Goal: Task Accomplishment & Management: Use online tool/utility

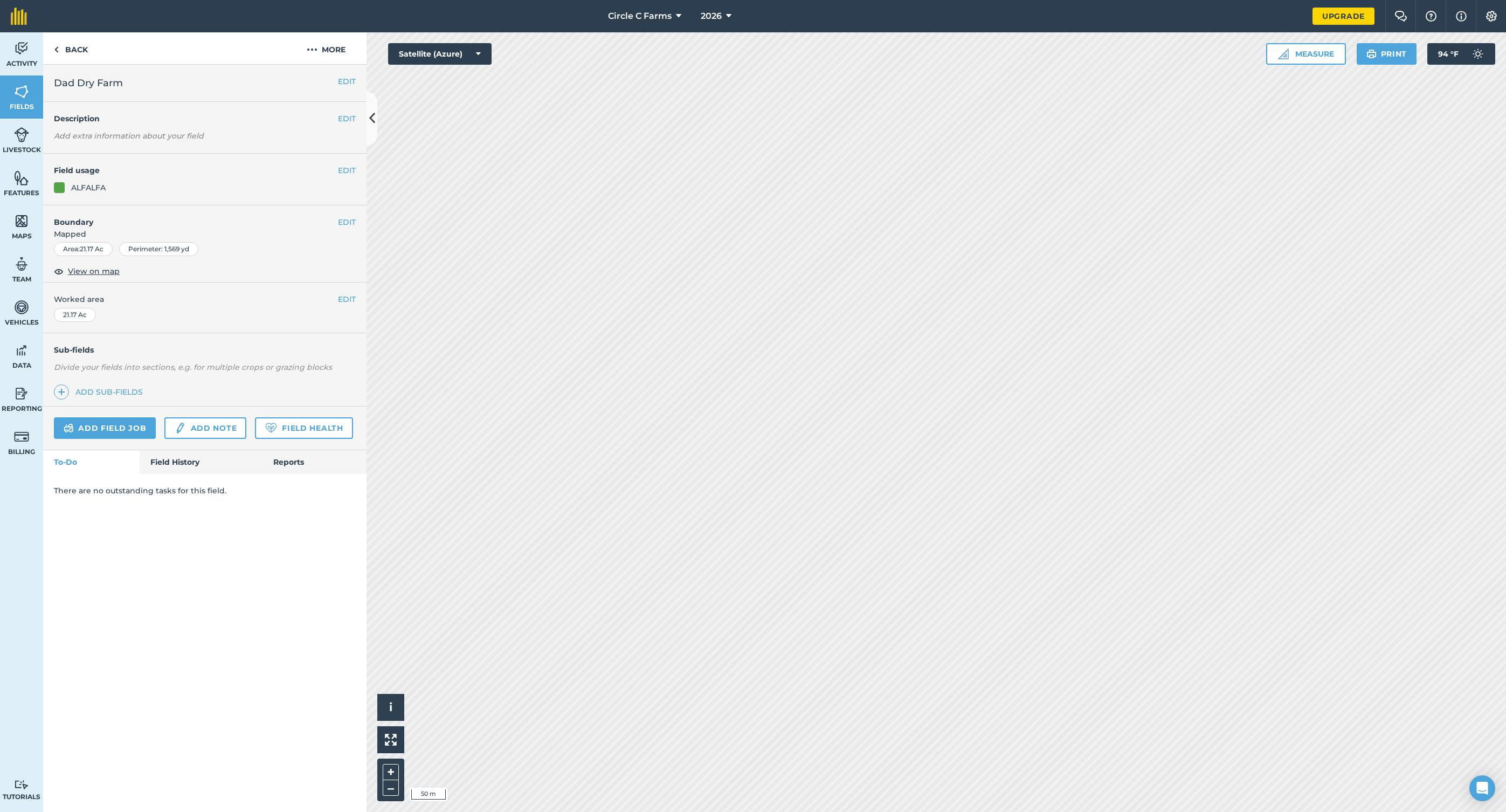
click at [348, 219] on button "EDIT" at bounding box center [347, 222] width 18 height 12
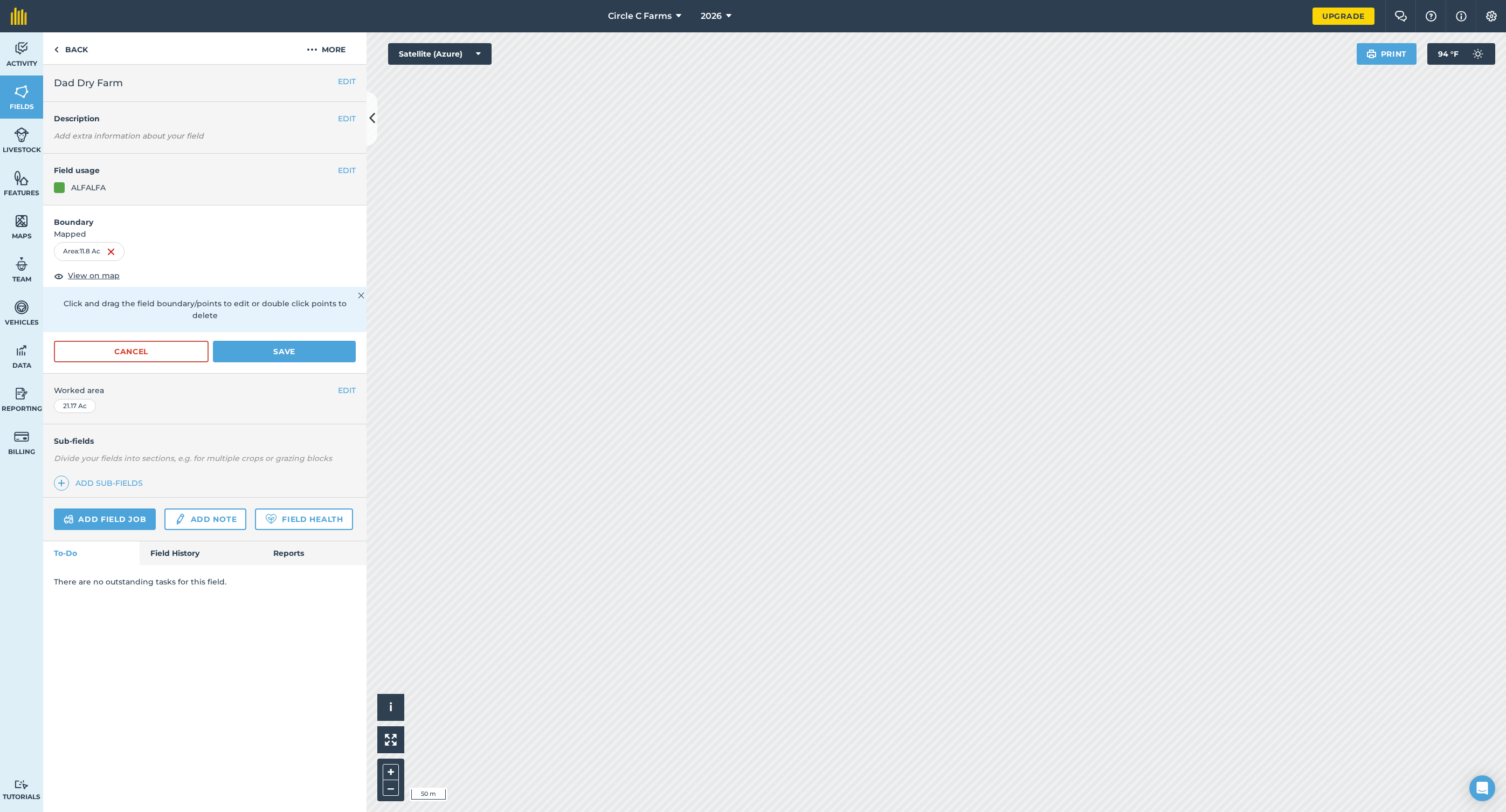
click at [122, 83] on span "Dad Dry Farm" at bounding box center [88, 83] width 69 height 15
click at [251, 341] on button "Save" at bounding box center [284, 352] width 143 height 21
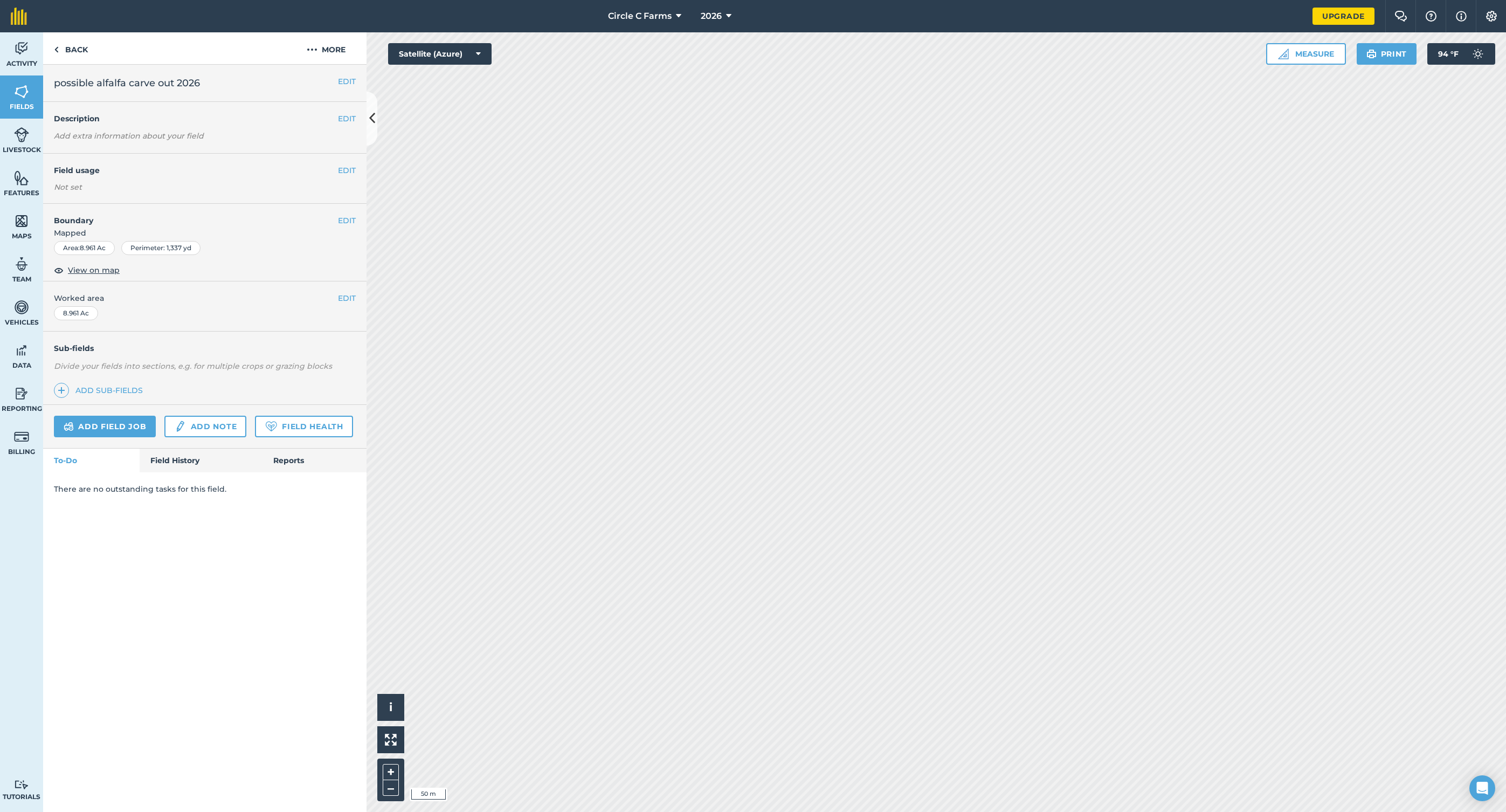
click at [344, 298] on button "EDIT" at bounding box center [347, 298] width 18 height 12
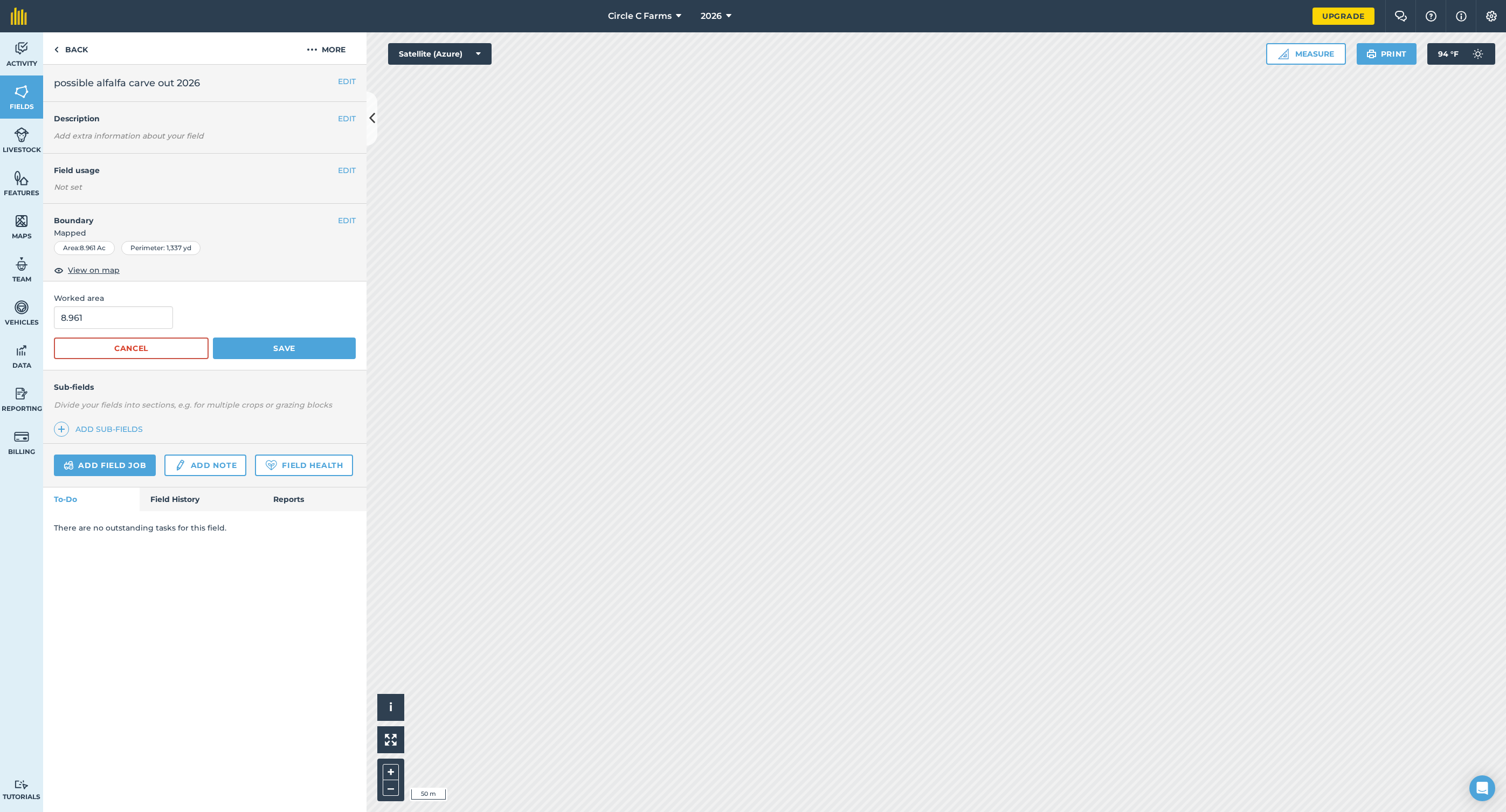
click at [341, 222] on button "EDIT" at bounding box center [347, 221] width 18 height 12
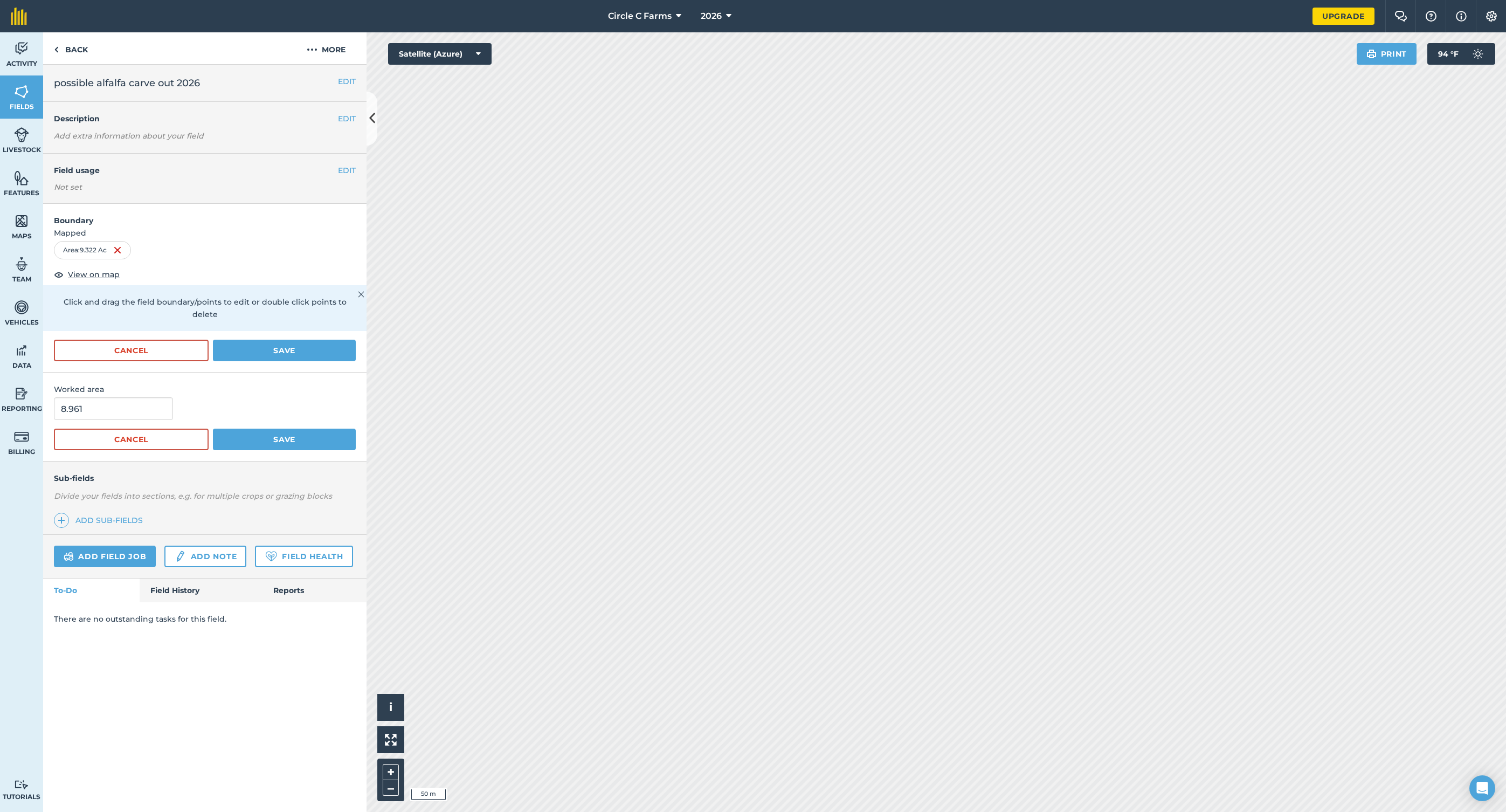
click at [252, 340] on button "Save" at bounding box center [284, 350] width 143 height 21
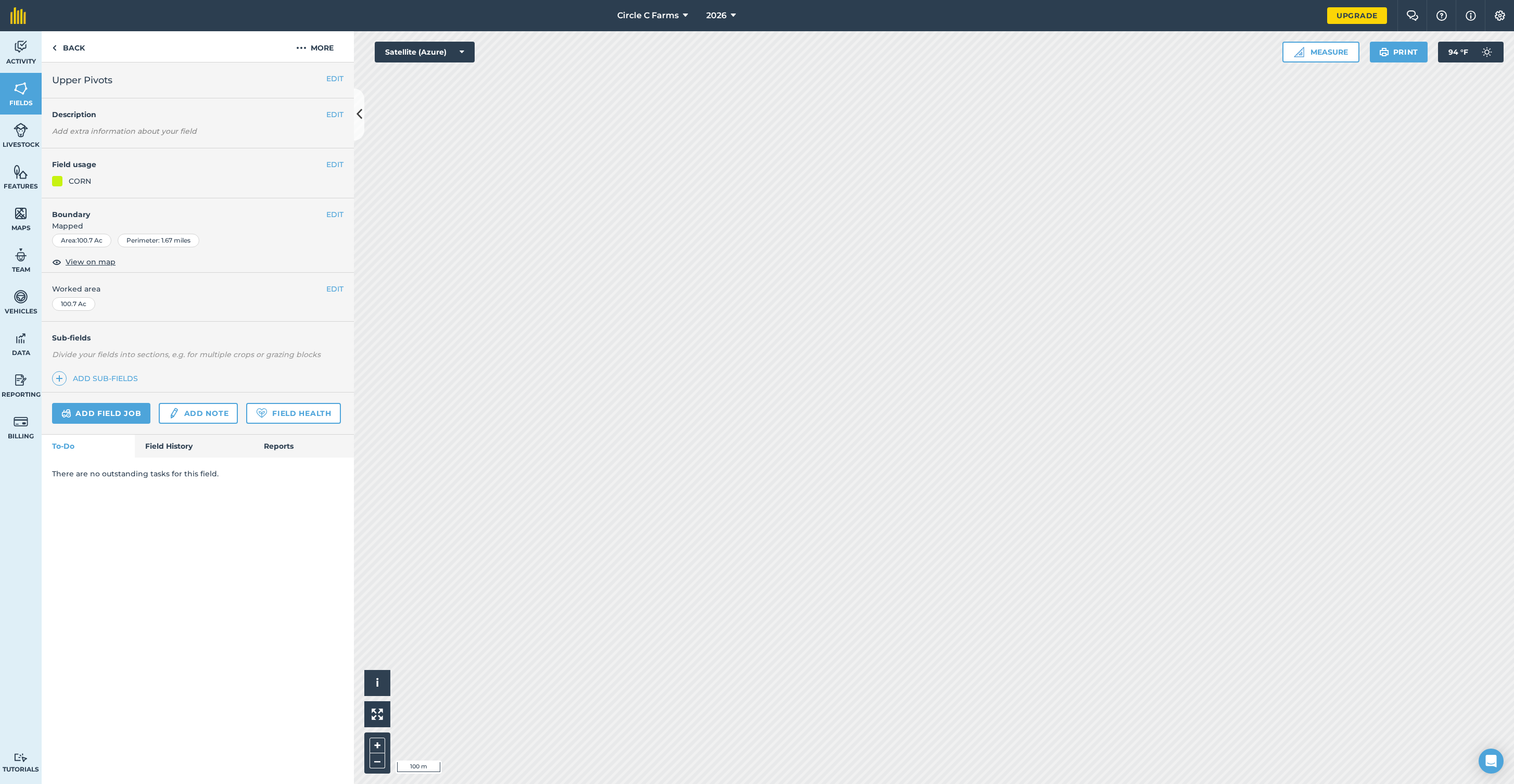
click at [325, 164] on h4 "Field usage" at bounding box center [189, 164] width 274 height 12
click at [330, 164] on button "EDIT" at bounding box center [335, 164] width 17 height 12
click at [333, 164] on button "EDIT" at bounding box center [335, 164] width 17 height 12
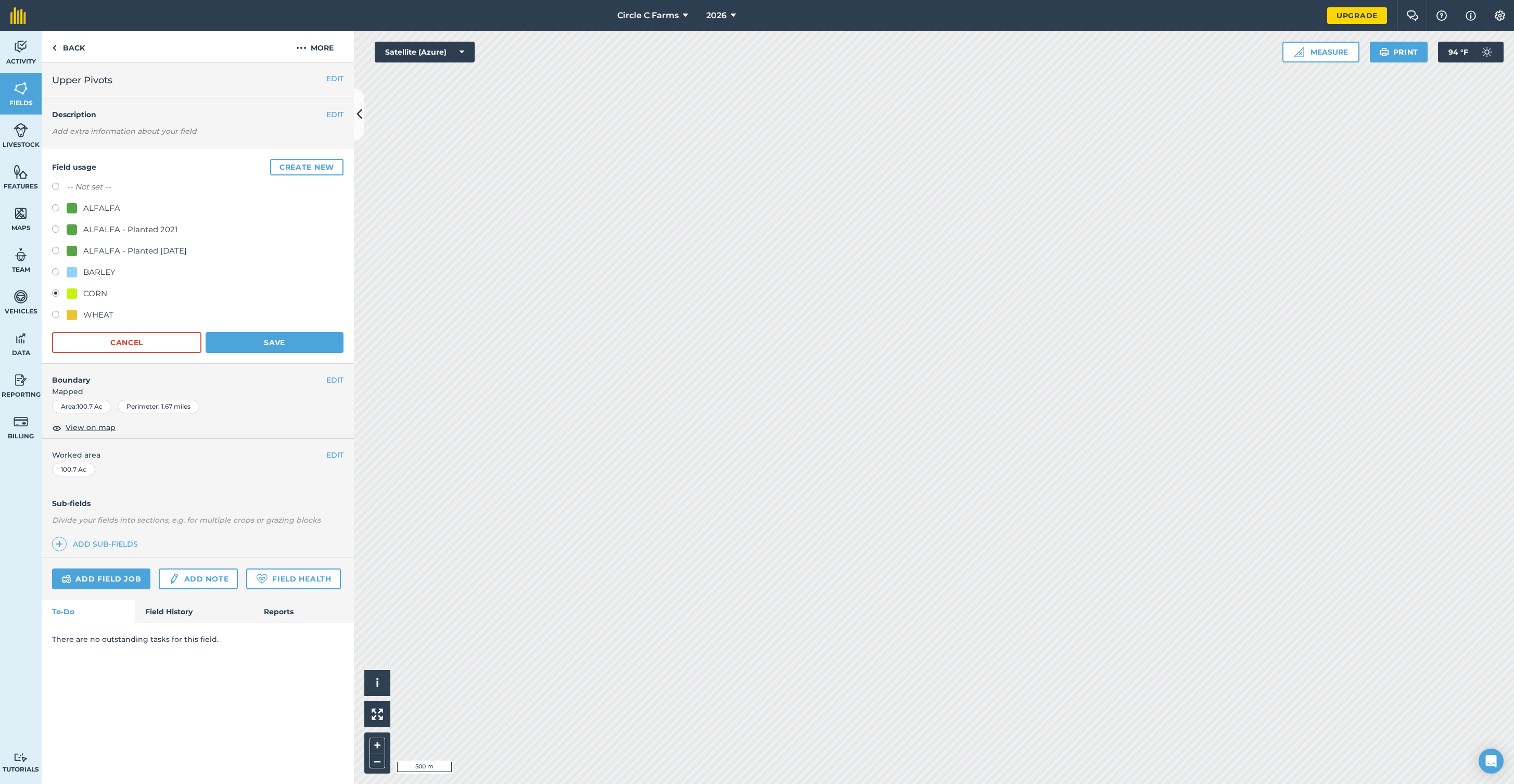
click at [55, 313] on label at bounding box center [59, 316] width 15 height 10
radio input "true"
radio input "false"
click at [245, 337] on button "Save" at bounding box center [274, 342] width 138 height 21
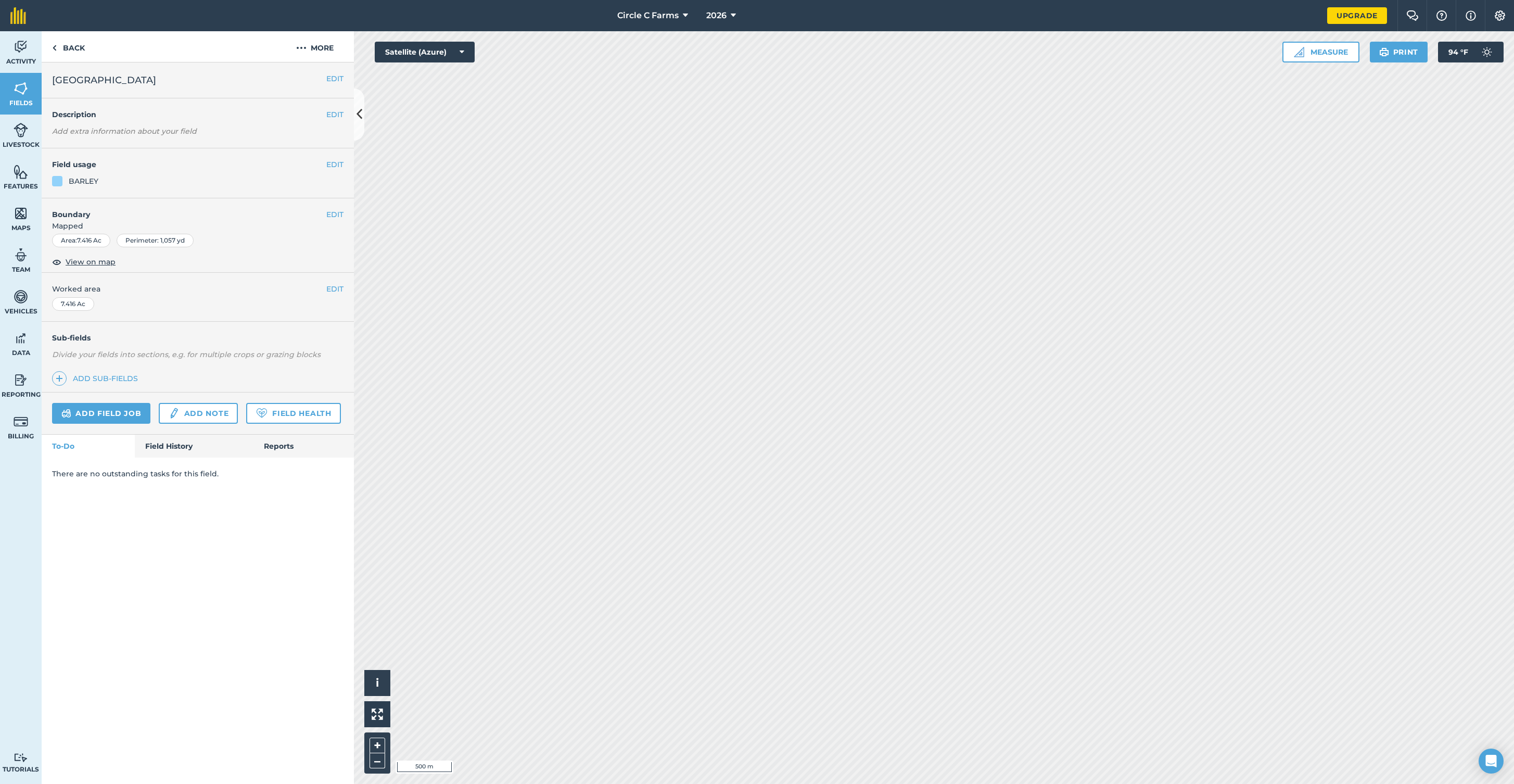
click at [338, 163] on button "EDIT" at bounding box center [335, 164] width 17 height 12
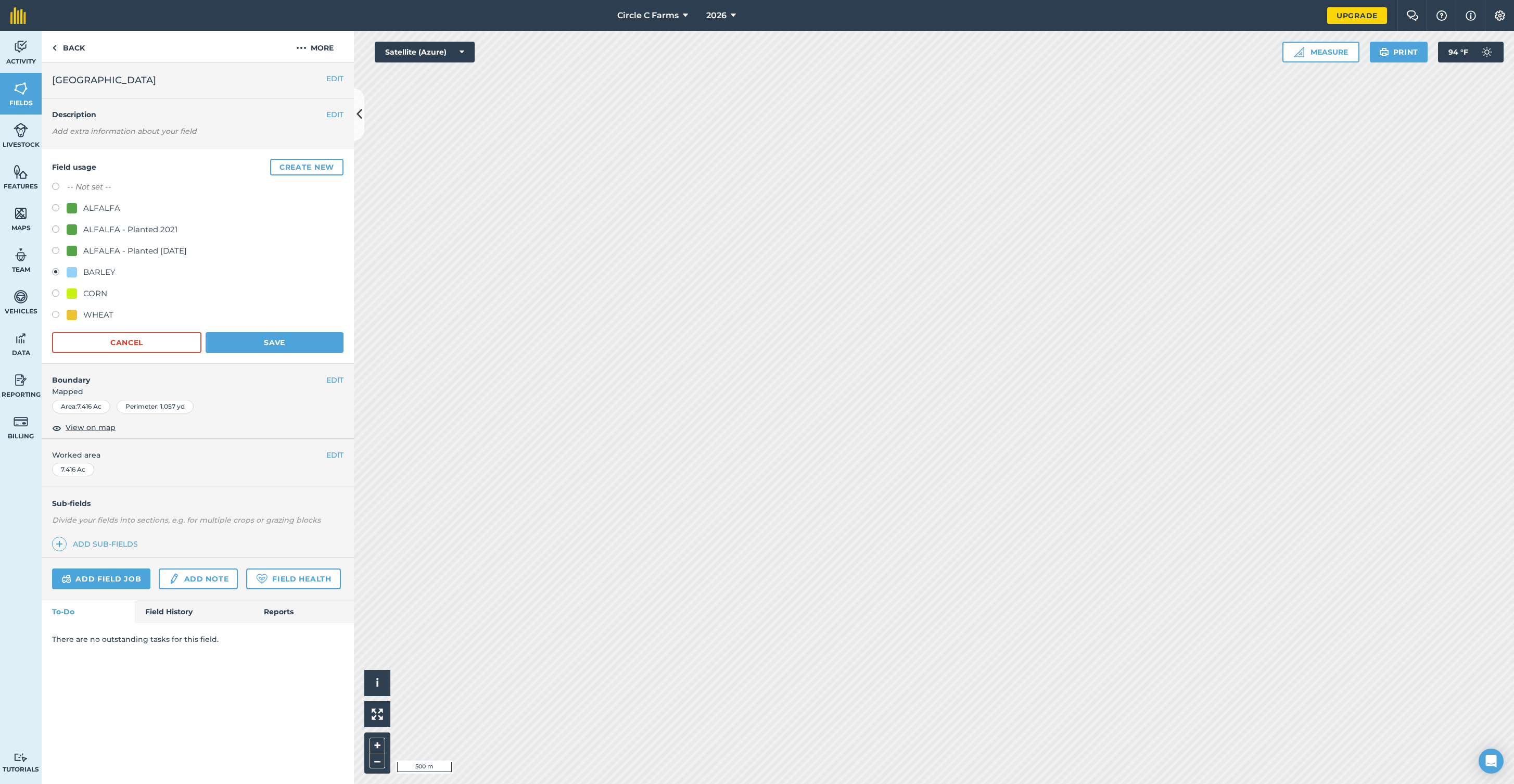
click at [61, 314] on label at bounding box center [59, 316] width 15 height 10
radio input "true"
radio input "false"
click at [265, 343] on button "Save" at bounding box center [274, 342] width 138 height 21
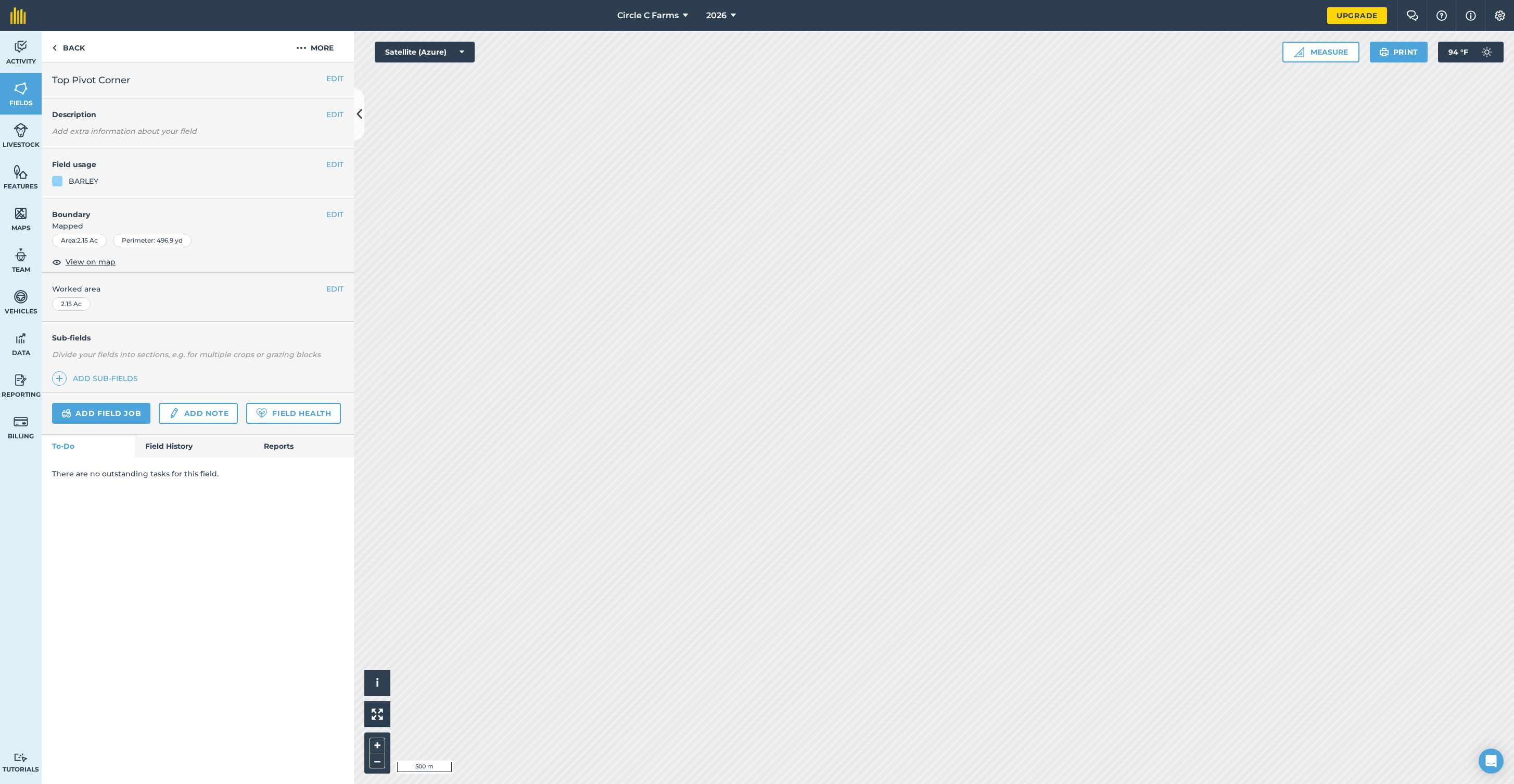
click at [58, 178] on div at bounding box center [57, 181] width 10 height 10
click at [95, 182] on div "BARLEY" at bounding box center [84, 181] width 30 height 12
click at [332, 164] on button "EDIT" at bounding box center [335, 164] width 17 height 12
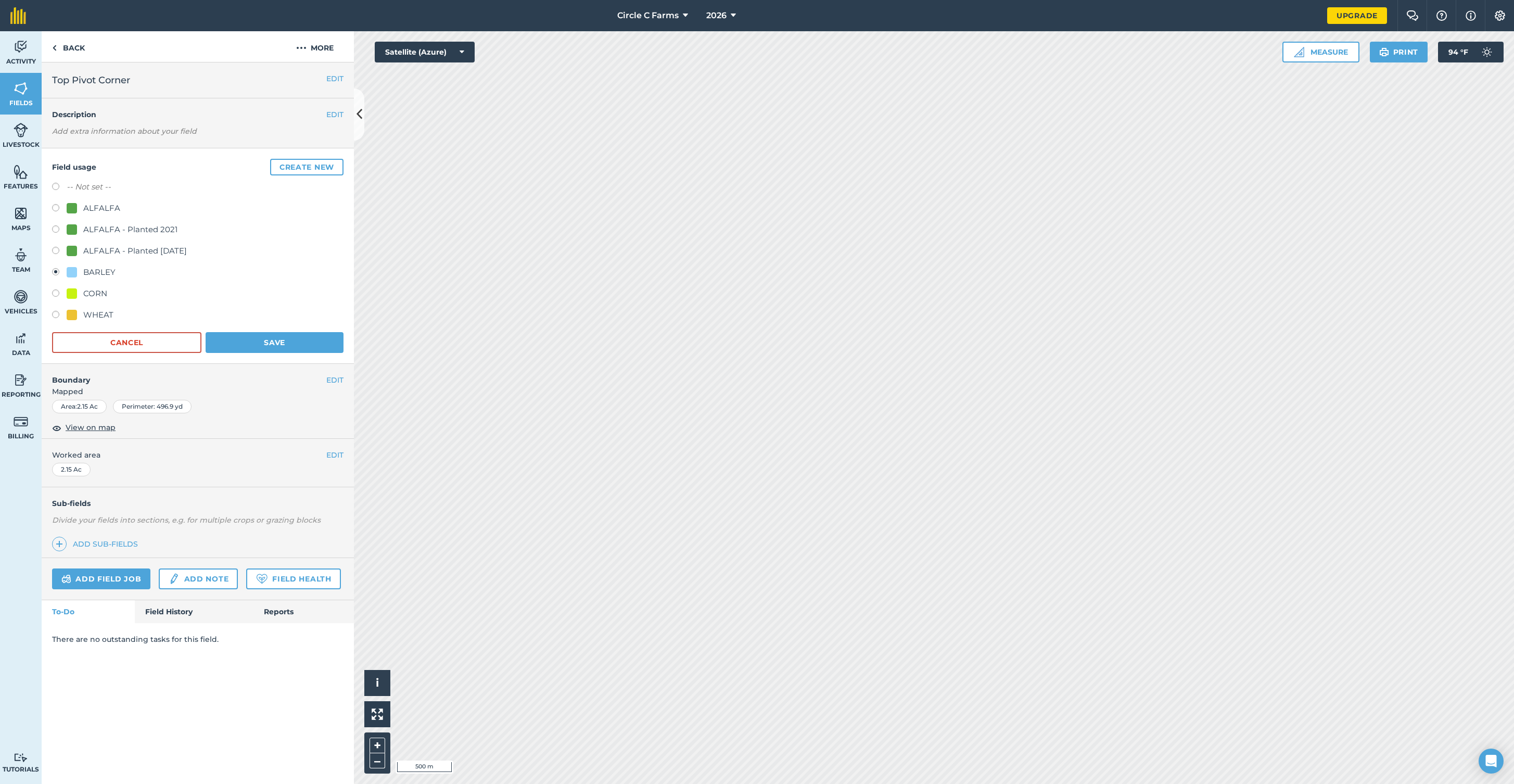
click at [57, 314] on label at bounding box center [59, 316] width 15 height 10
radio input "true"
radio input "false"
click at [224, 343] on button "Save" at bounding box center [274, 342] width 138 height 21
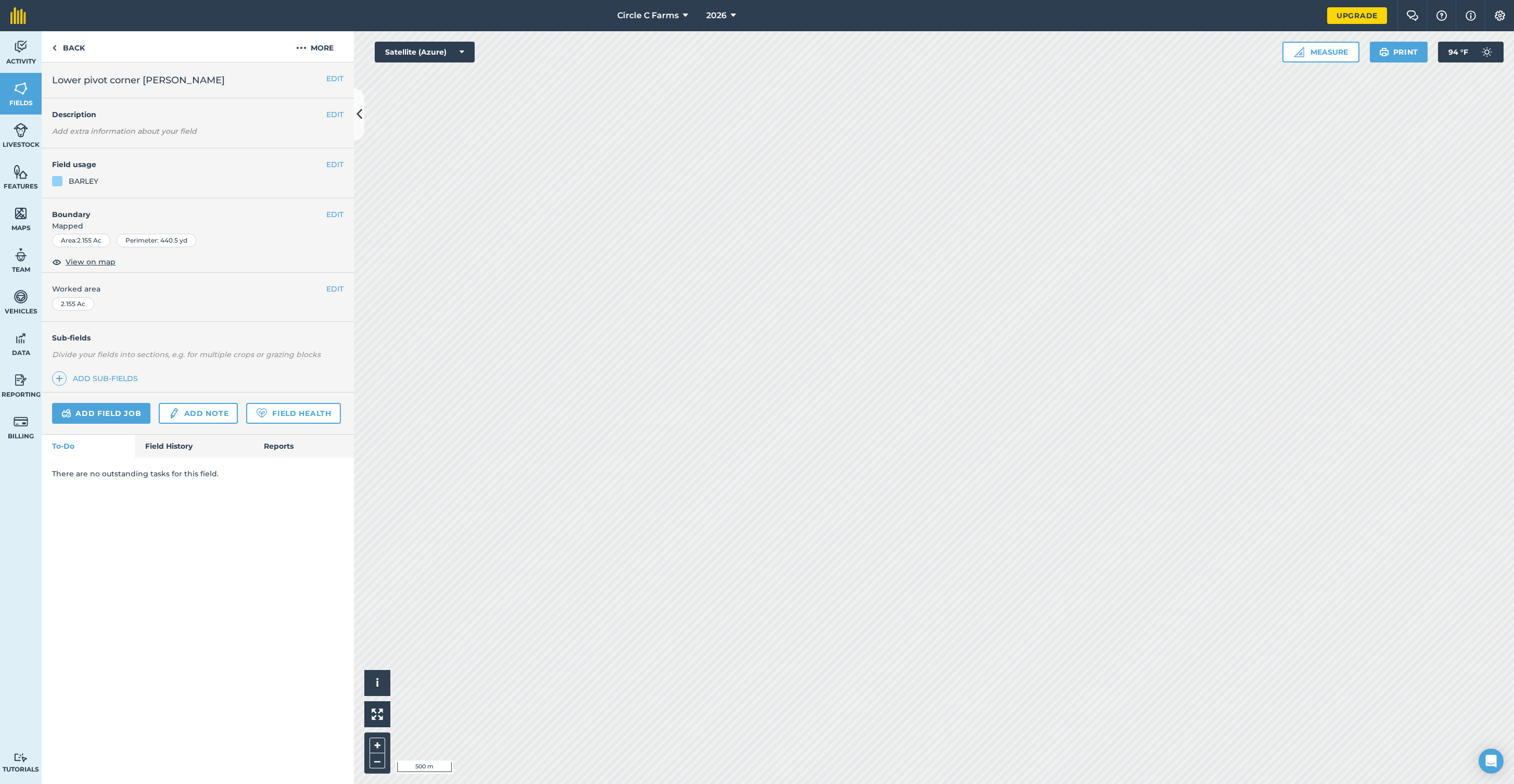
click at [337, 162] on button "EDIT" at bounding box center [335, 164] width 17 height 12
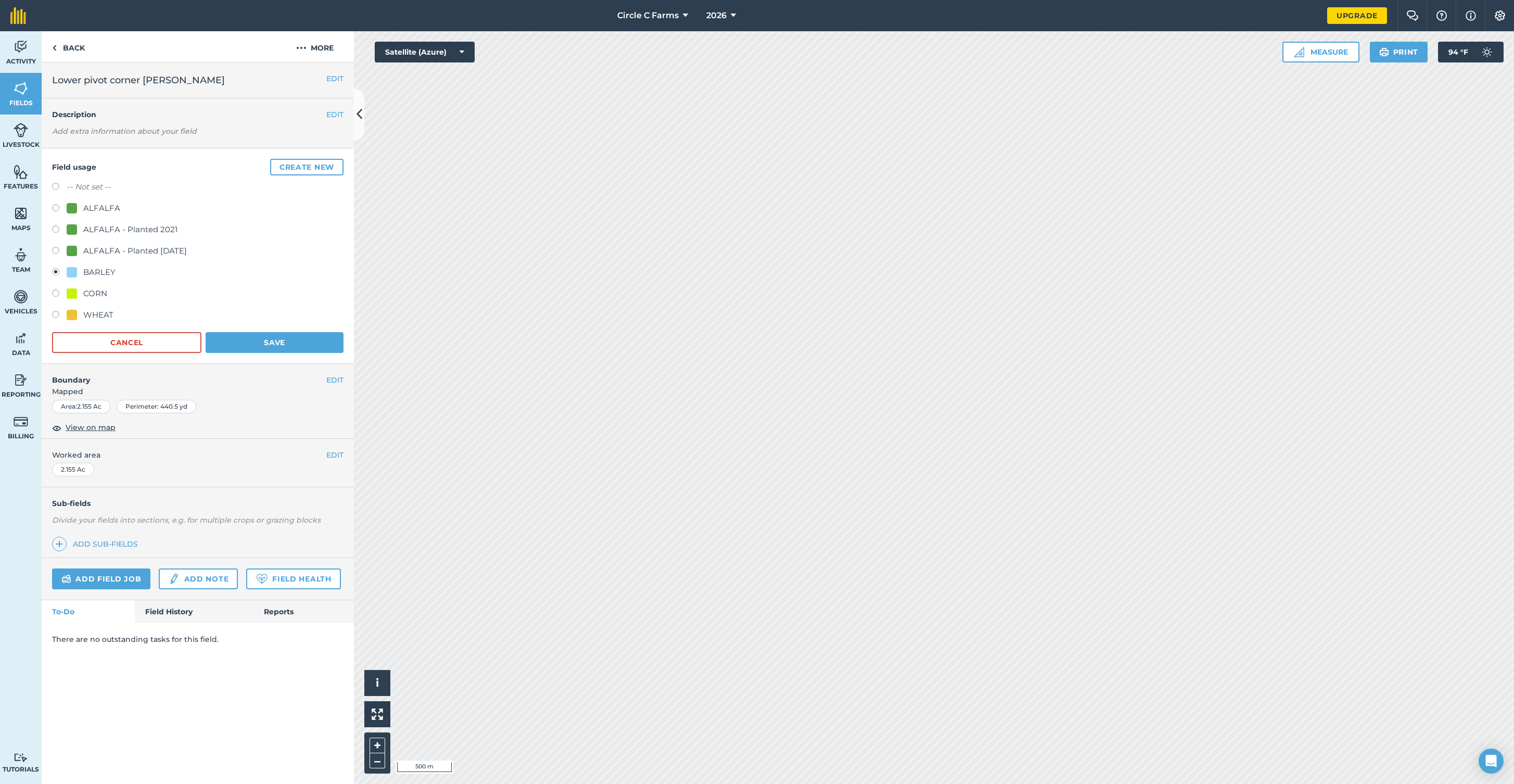
click at [55, 314] on label at bounding box center [59, 316] width 15 height 10
radio input "true"
radio input "false"
click at [232, 334] on button "Save" at bounding box center [274, 342] width 138 height 21
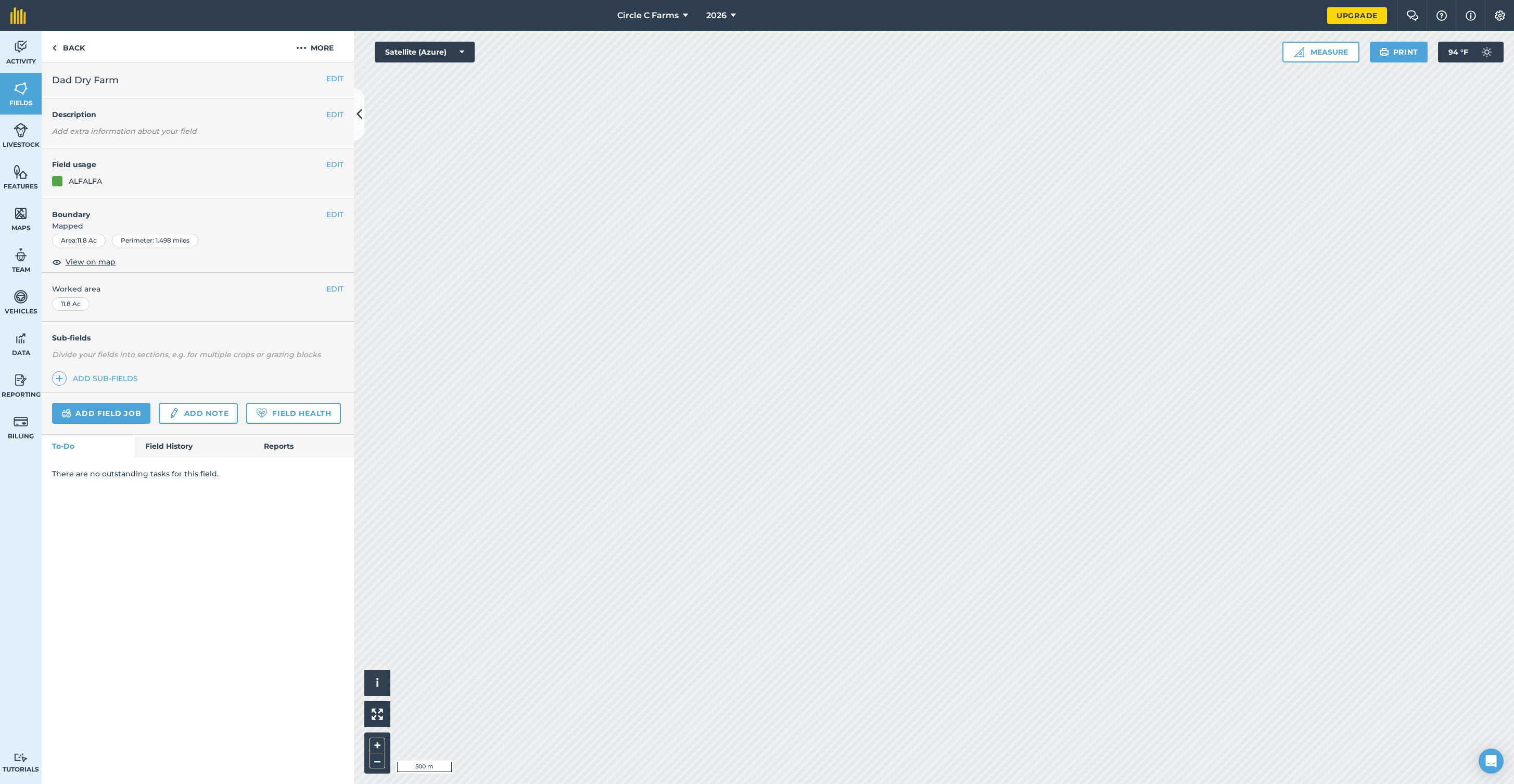
click at [337, 164] on button "EDIT" at bounding box center [335, 164] width 17 height 12
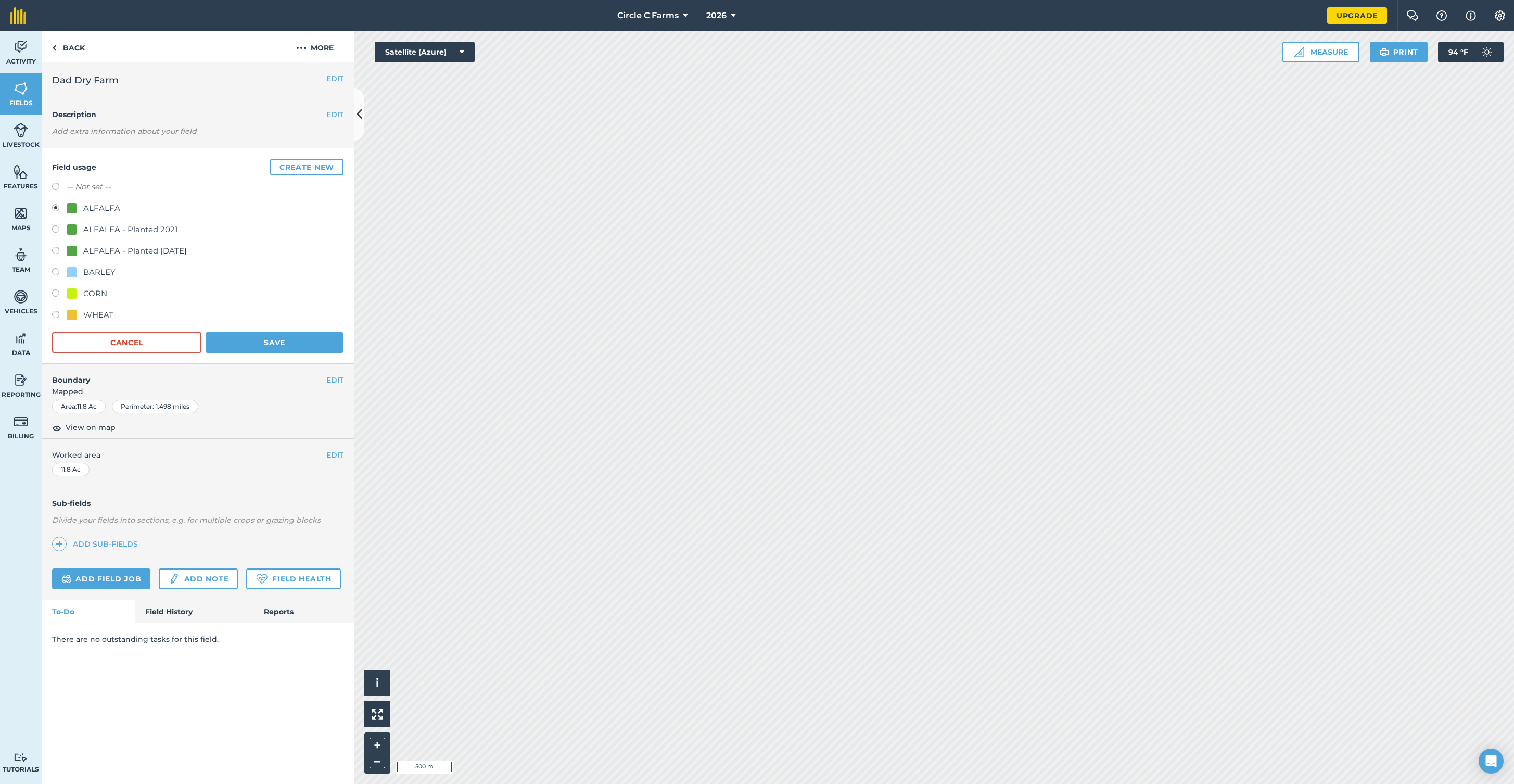
click at [59, 315] on label at bounding box center [59, 316] width 15 height 10
radio input "true"
radio input "false"
click at [226, 340] on button "Save" at bounding box center [274, 342] width 138 height 21
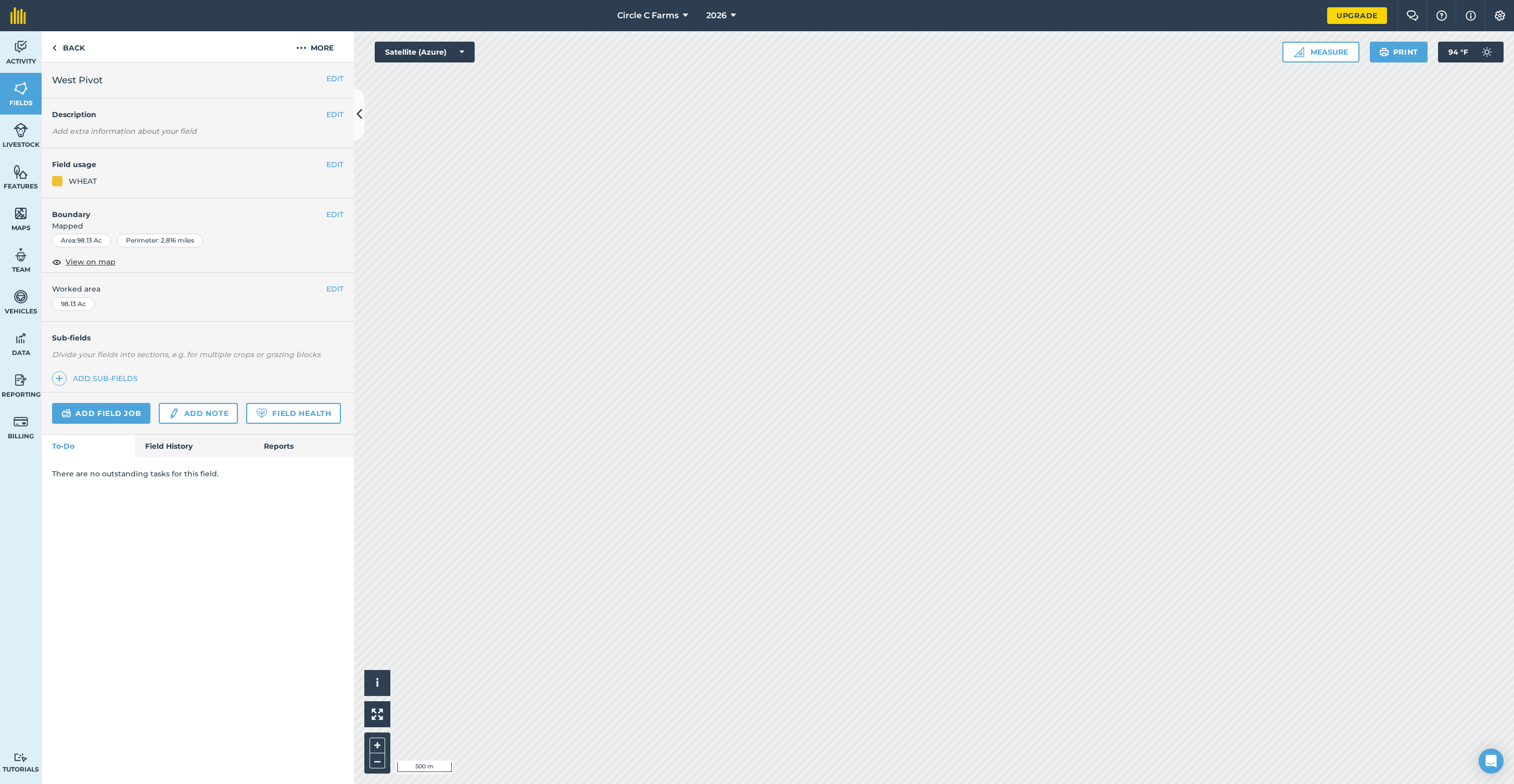
click at [336, 164] on button "EDIT" at bounding box center [335, 164] width 17 height 12
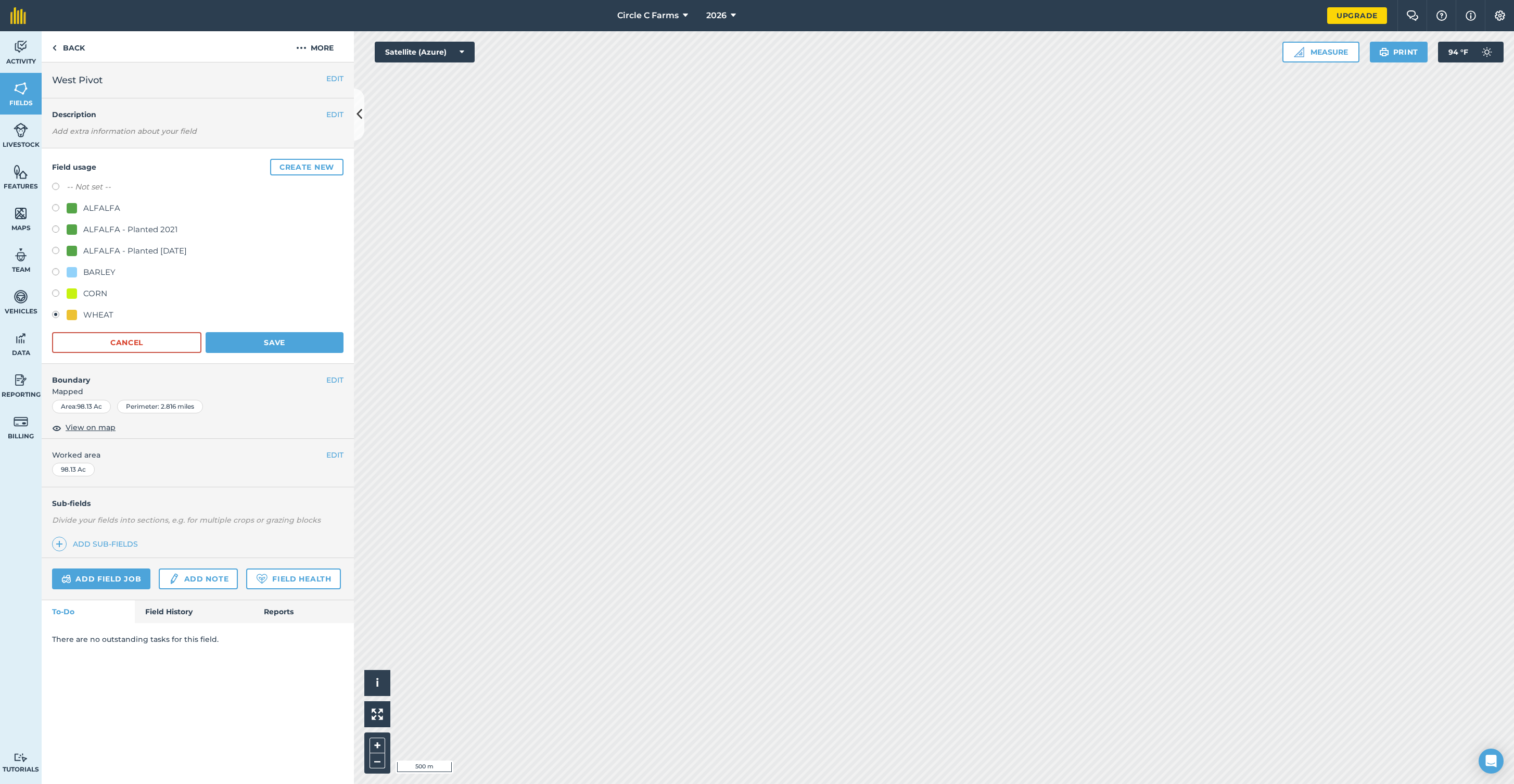
click at [54, 207] on label at bounding box center [59, 209] width 15 height 10
radio input "true"
radio input "false"
click at [252, 344] on button "Save" at bounding box center [274, 342] width 138 height 21
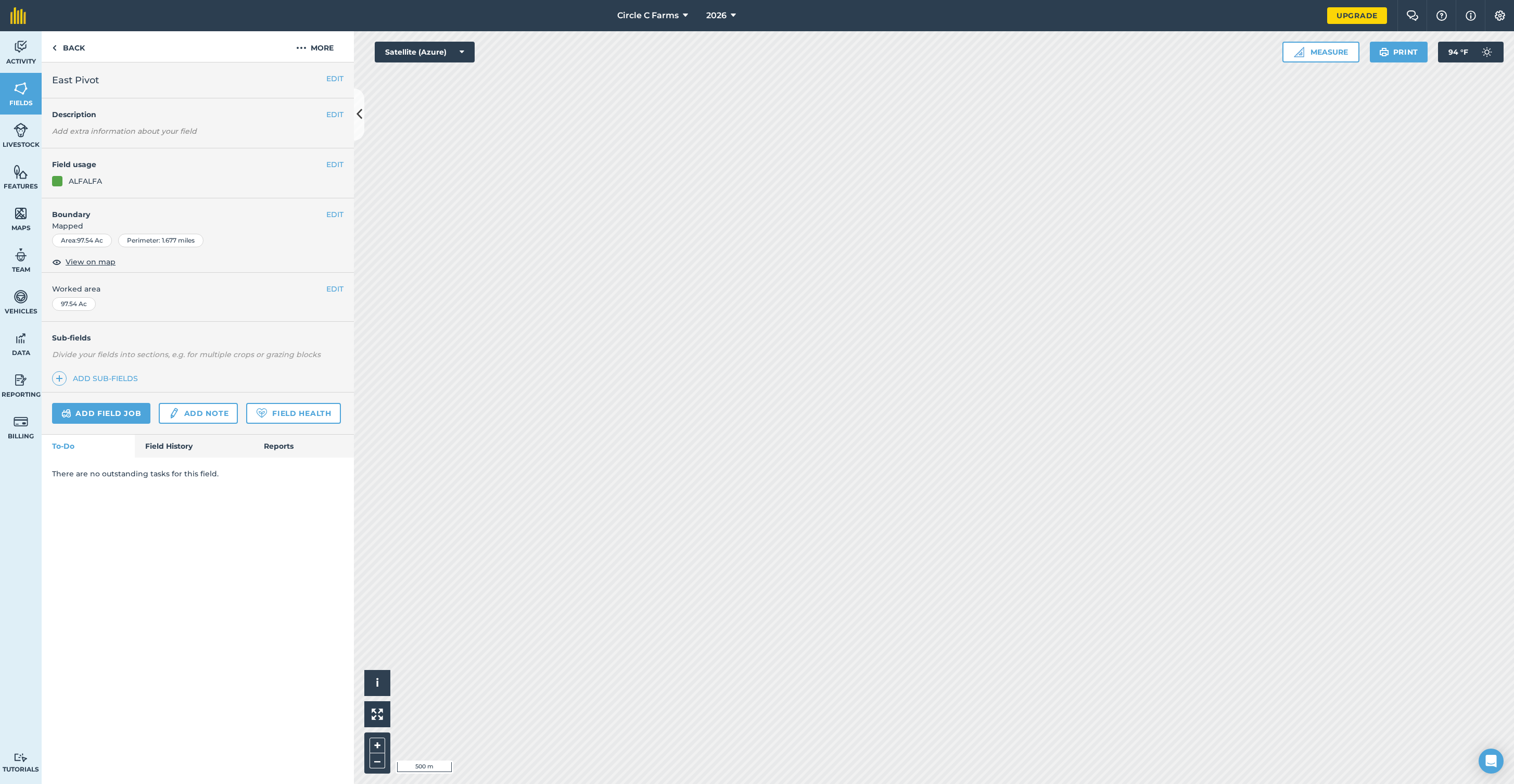
click at [331, 167] on button "EDIT" at bounding box center [335, 164] width 17 height 12
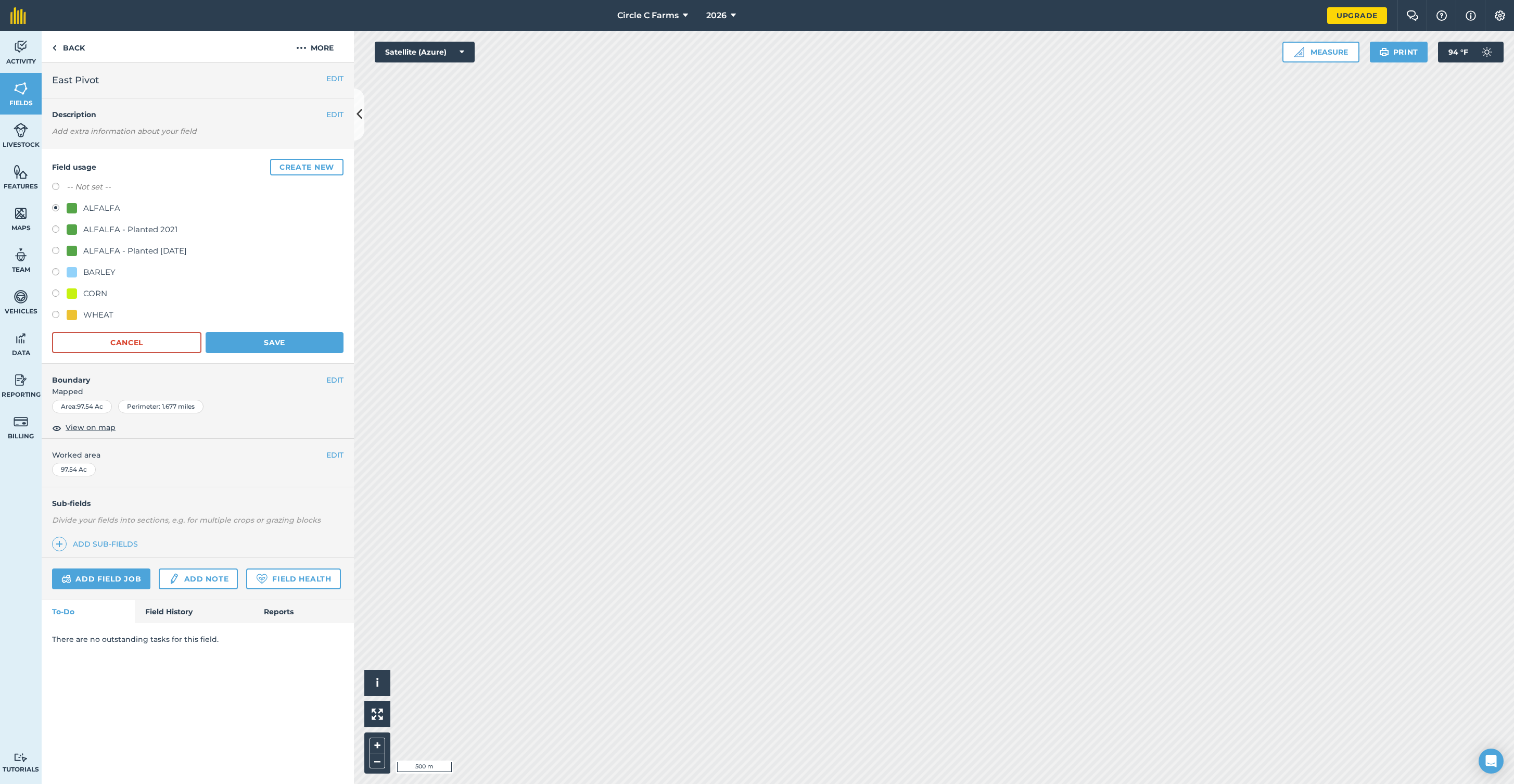
click at [57, 292] on label at bounding box center [59, 294] width 15 height 10
radio input "true"
radio input "false"
click at [224, 334] on button "Save" at bounding box center [274, 342] width 138 height 21
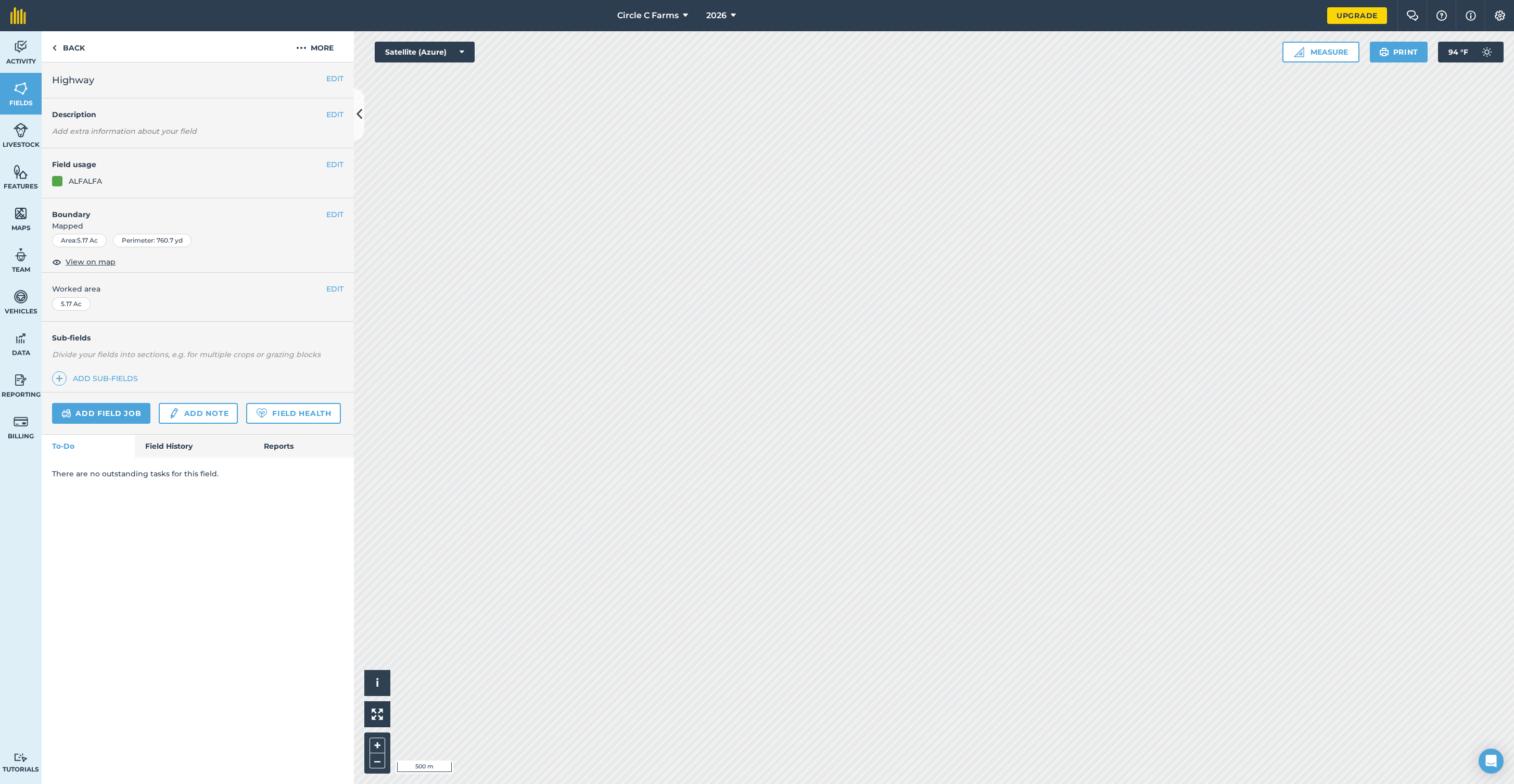
click at [332, 166] on button "EDIT" at bounding box center [335, 164] width 17 height 12
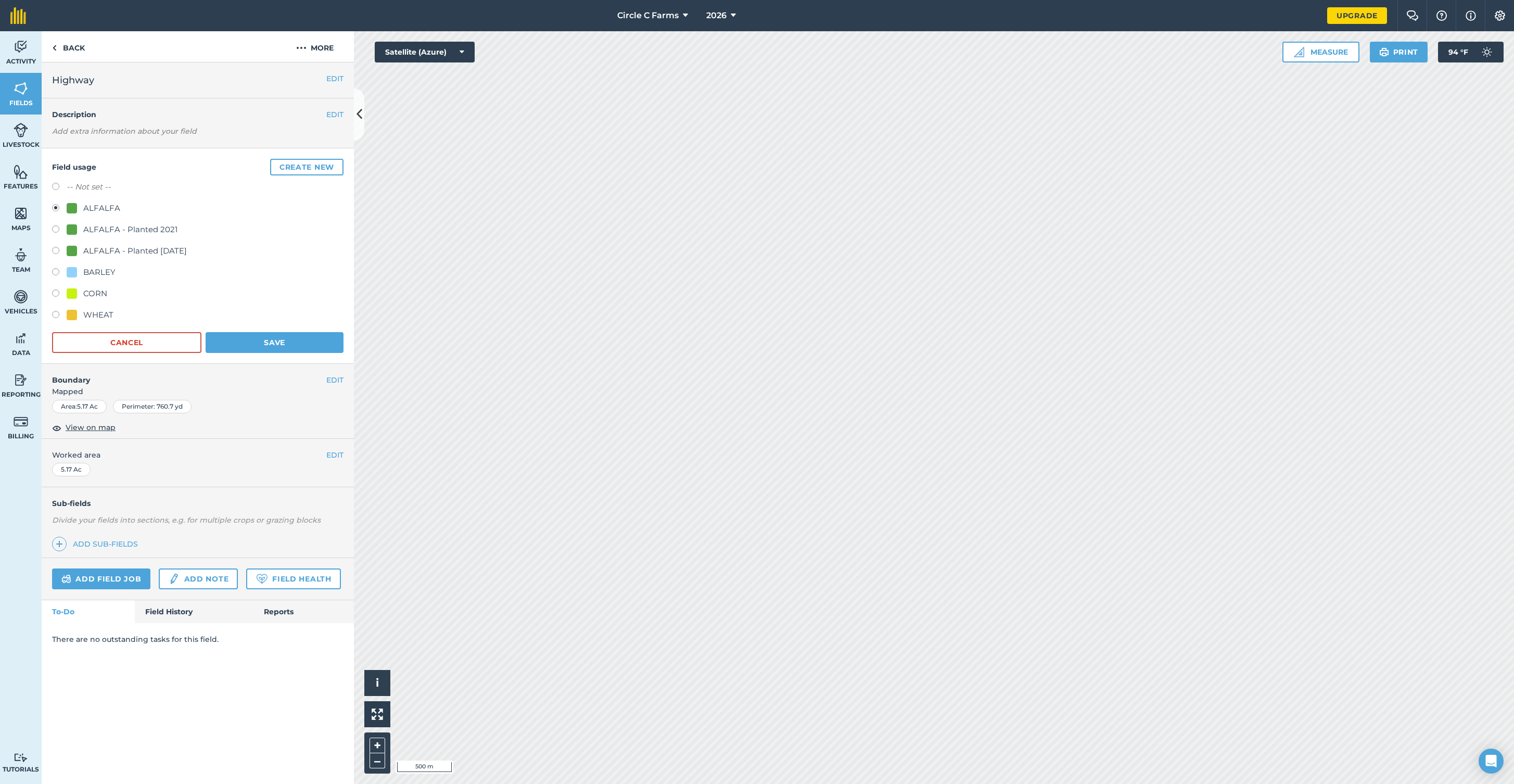
click at [55, 314] on label at bounding box center [59, 316] width 15 height 10
radio input "true"
radio input "false"
click at [262, 339] on button "Save" at bounding box center [274, 342] width 138 height 21
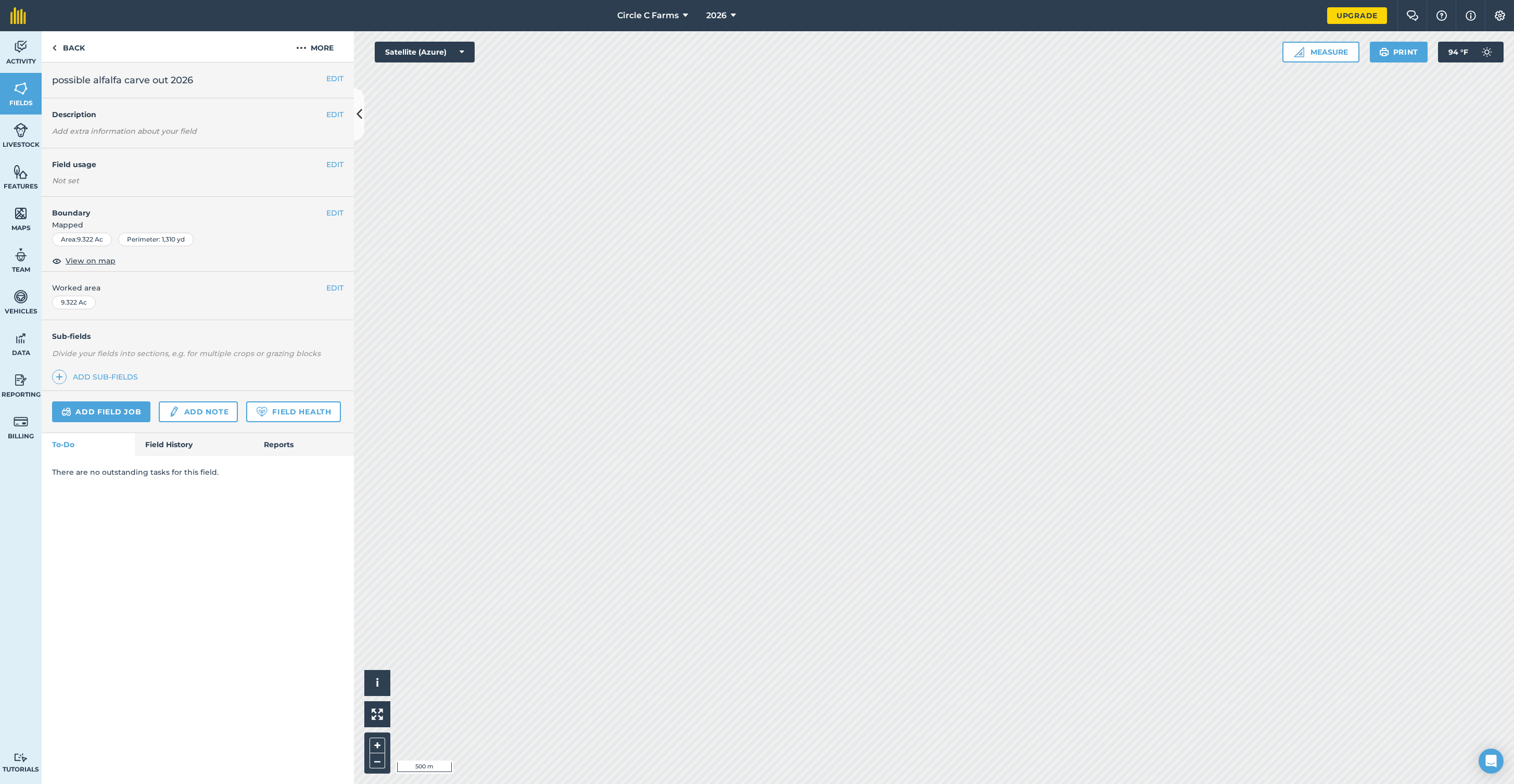
click at [328, 166] on button "EDIT" at bounding box center [335, 164] width 17 height 12
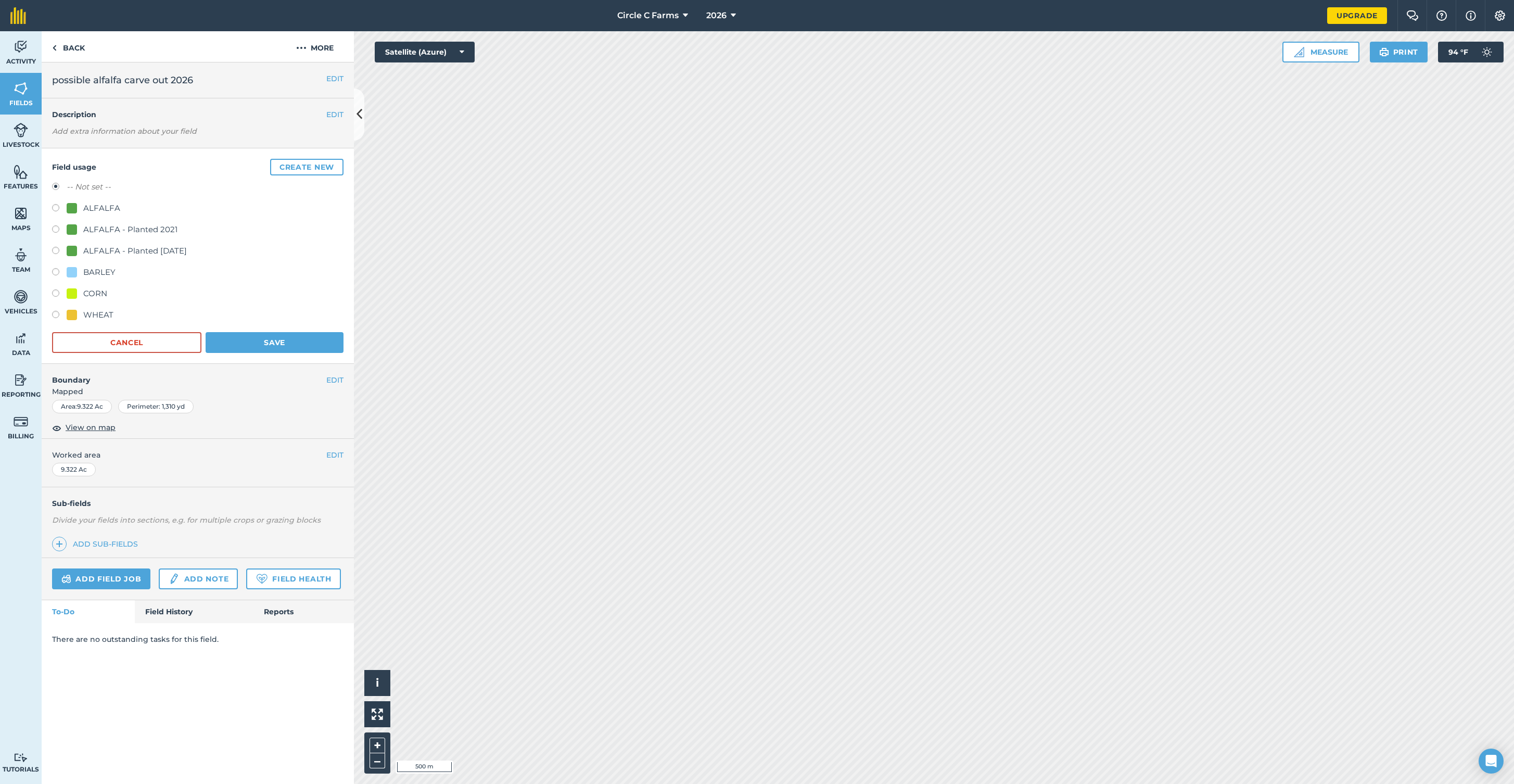
click at [58, 207] on label at bounding box center [59, 209] width 15 height 10
radio input "true"
radio input "false"
click at [264, 334] on button "Save" at bounding box center [274, 342] width 138 height 21
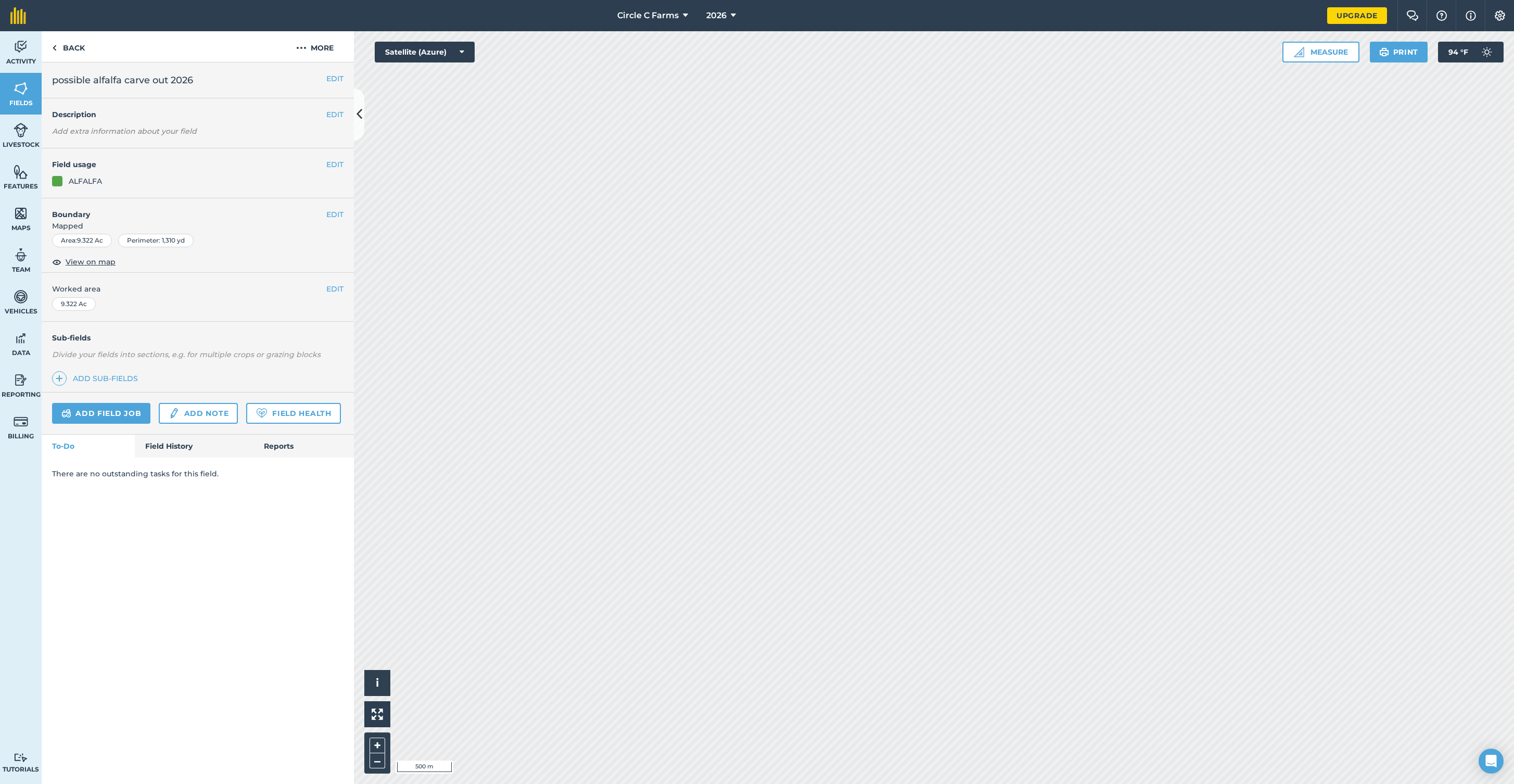
click at [332, 81] on button "EDIT" at bounding box center [335, 79] width 17 height 12
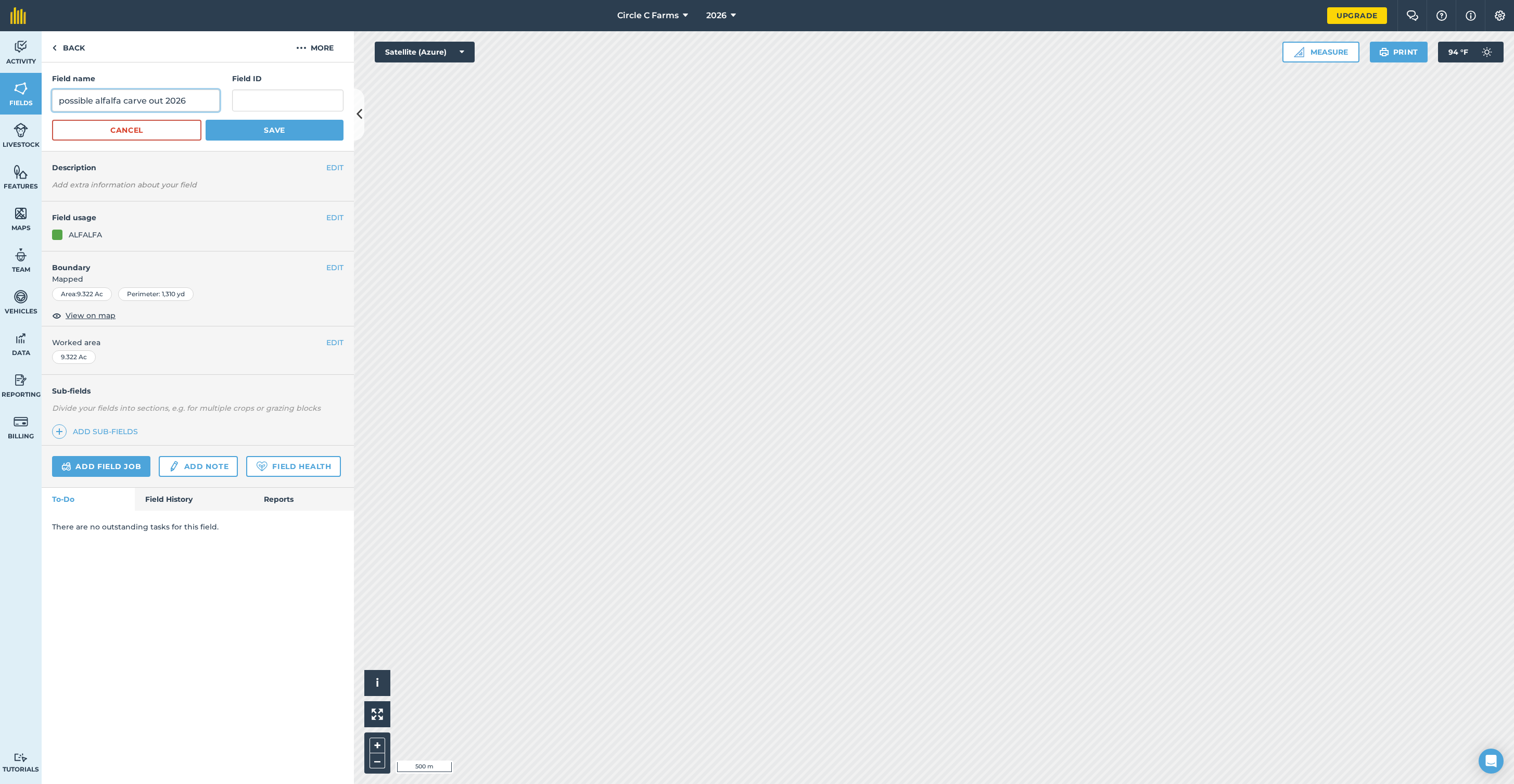
click at [120, 104] on input "possible alfalfa carve out 2026" at bounding box center [136, 100] width 168 height 22
type input "2"
type input "Pond Hay Remaining (2022 Planted)"
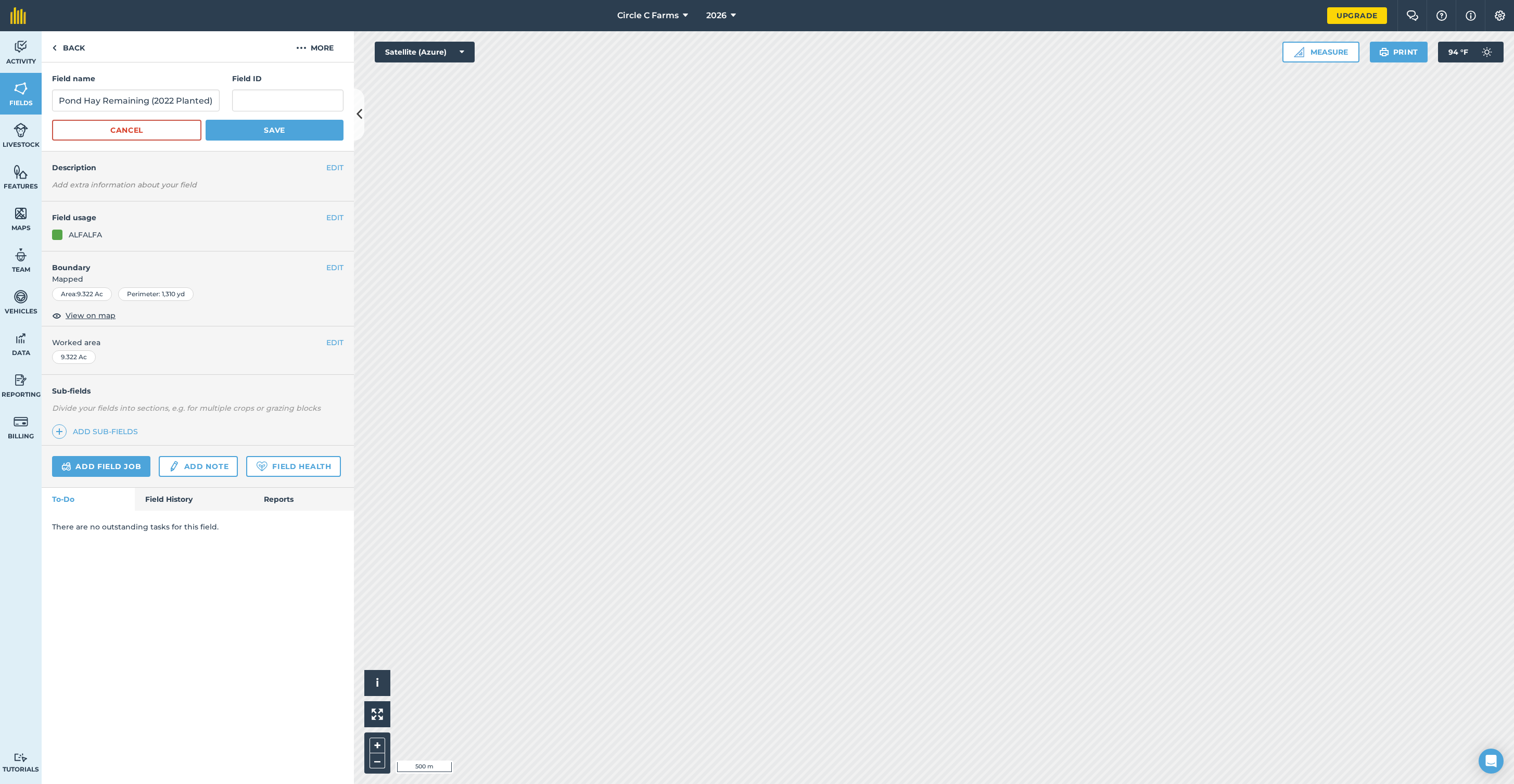
click at [276, 130] on button "Save" at bounding box center [274, 130] width 138 height 21
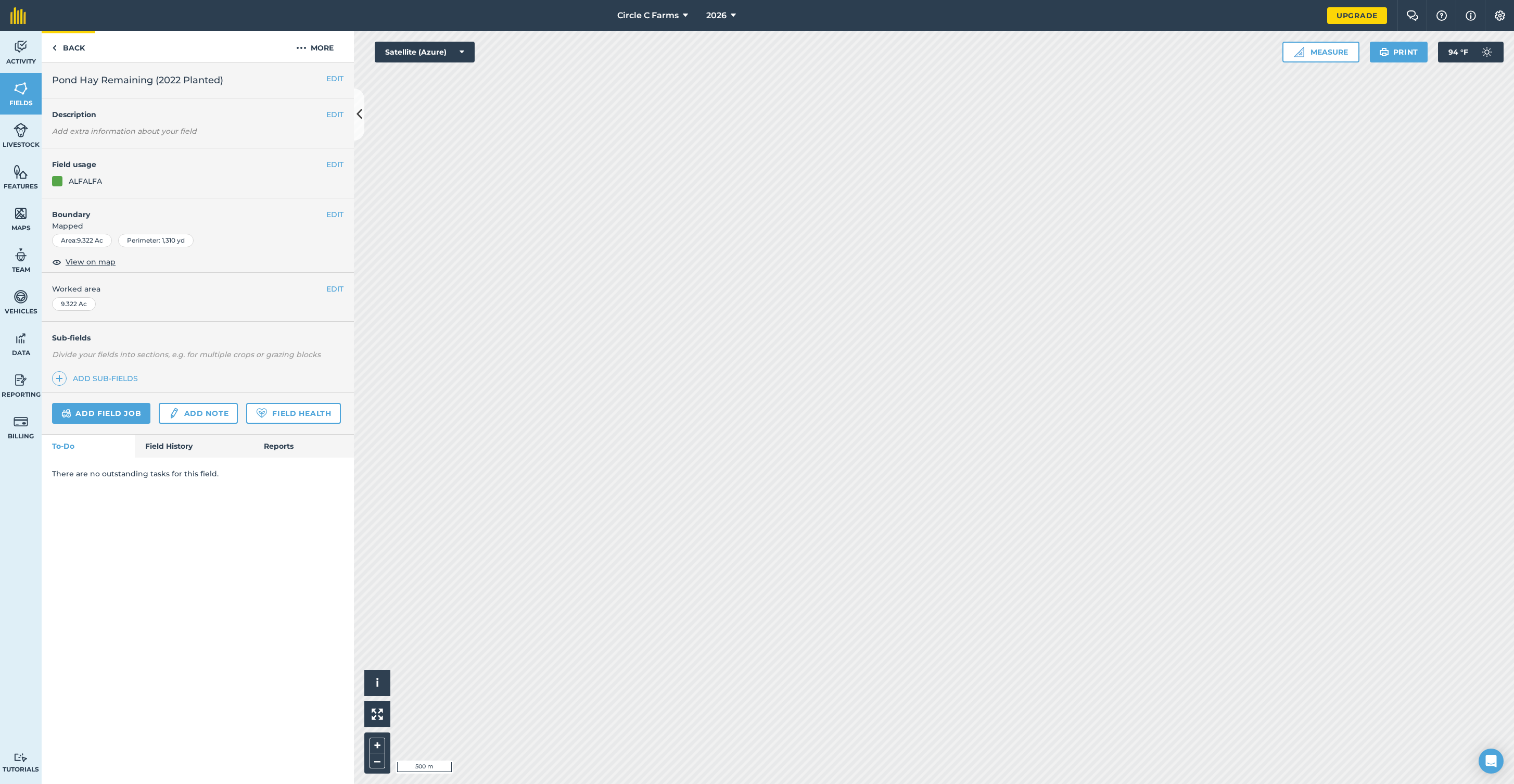
click at [53, 48] on img at bounding box center [54, 48] width 5 height 12
click at [57, 46] on link "Back" at bounding box center [68, 46] width 53 height 31
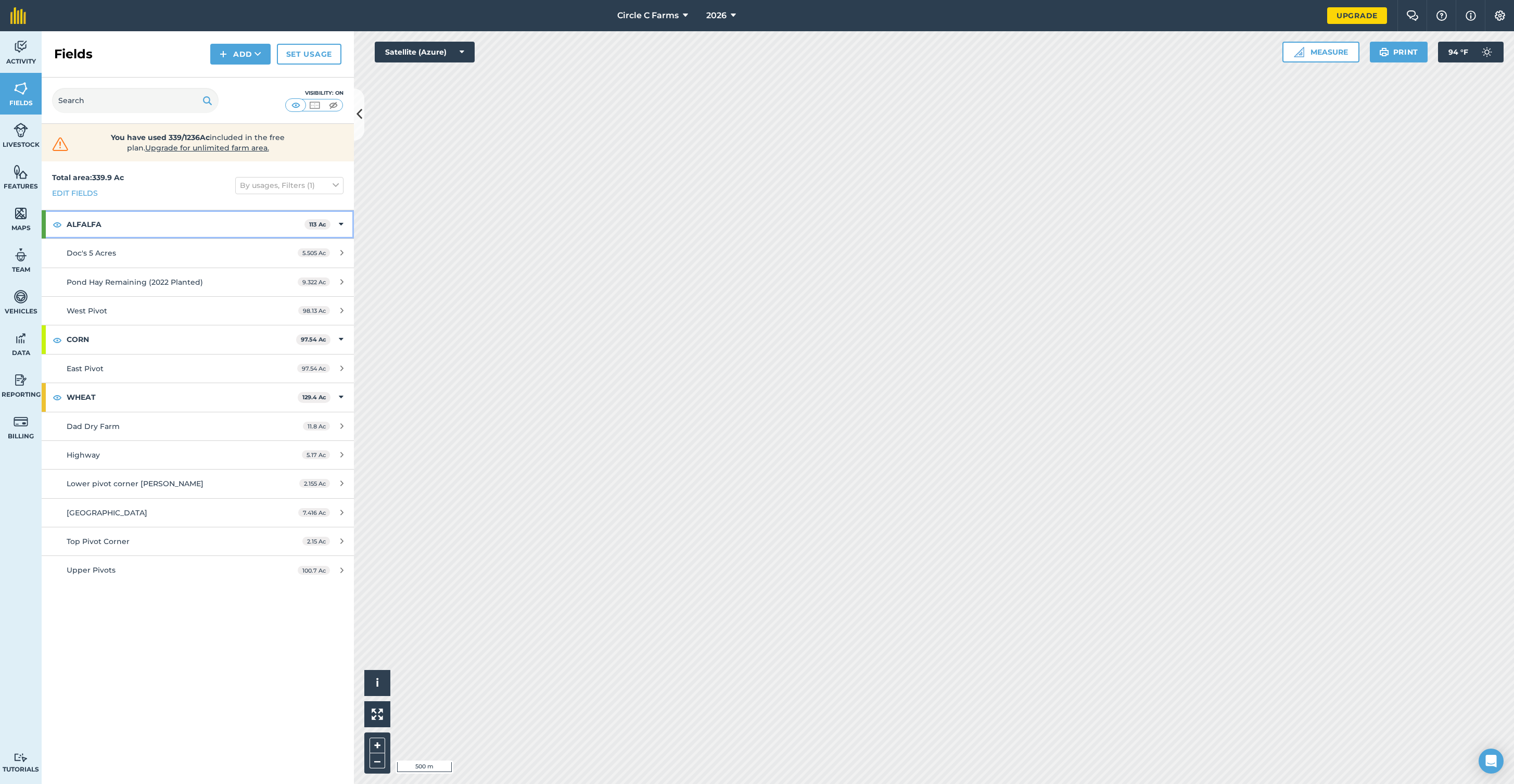
click at [341, 222] on icon at bounding box center [341, 224] width 5 height 12
click at [343, 280] on icon at bounding box center [341, 282] width 3 height 8
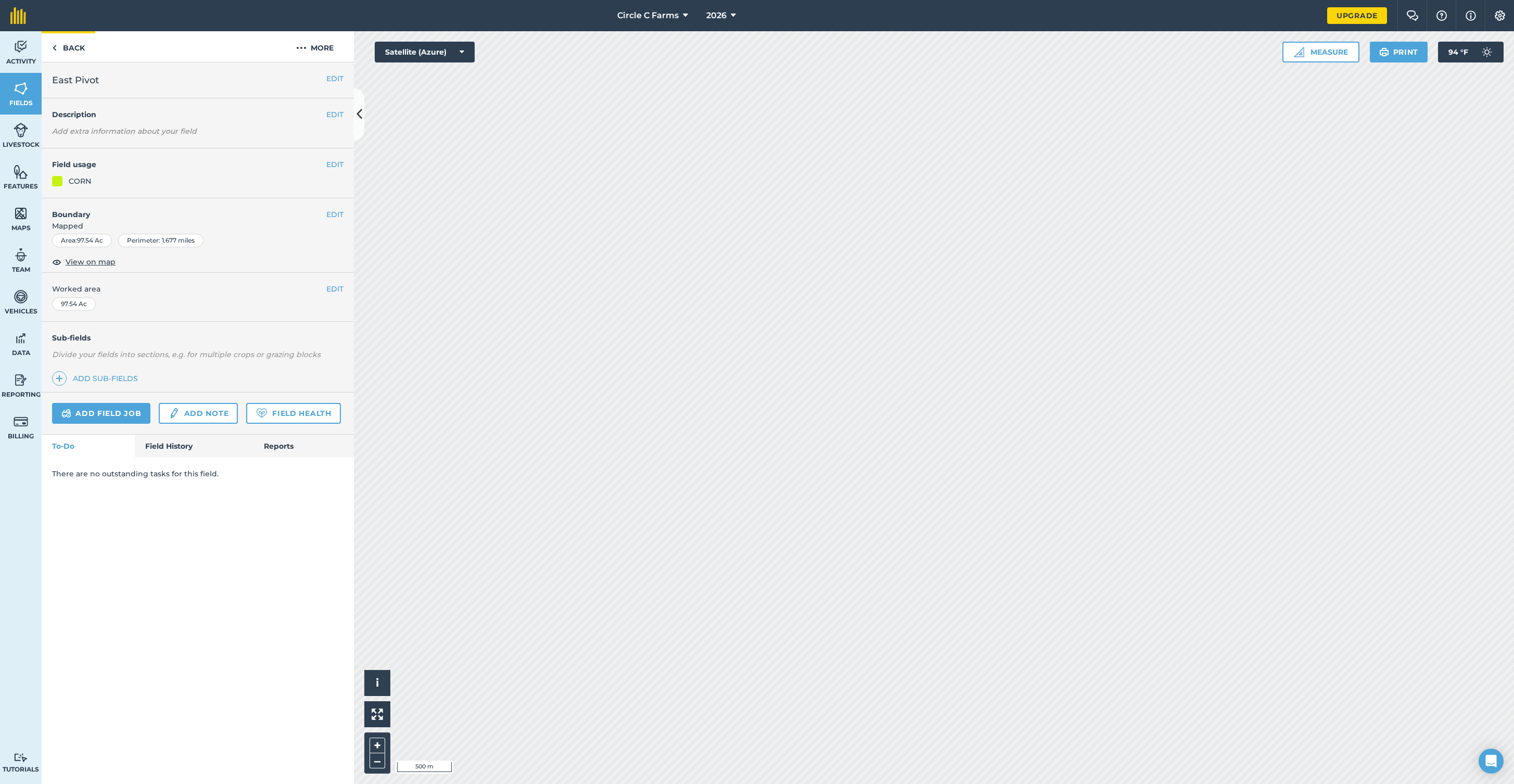
click at [64, 50] on link "Back" at bounding box center [68, 46] width 53 height 31
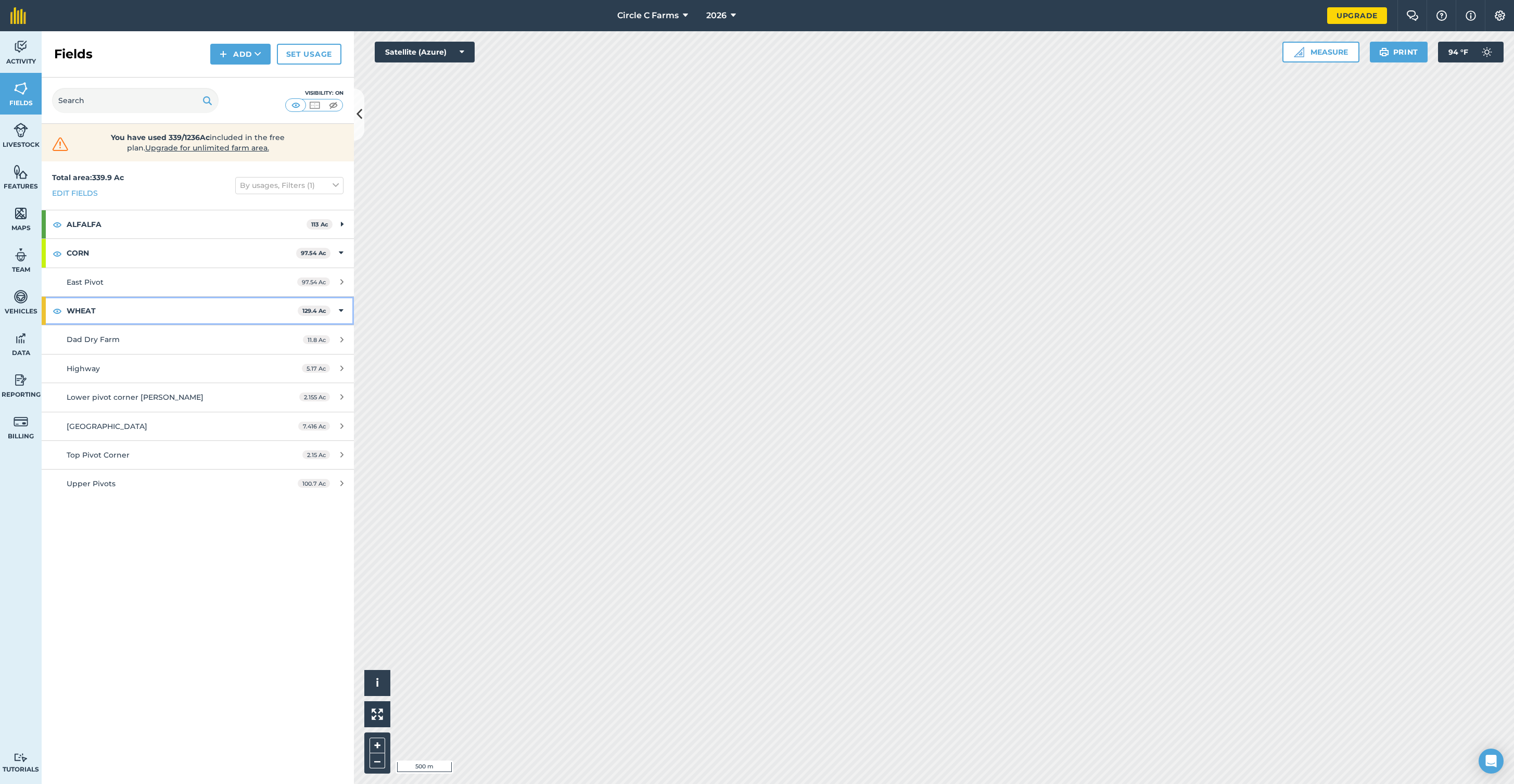
click at [340, 310] on icon at bounding box center [341, 311] width 5 height 12
click at [340, 249] on icon at bounding box center [341, 253] width 5 height 12
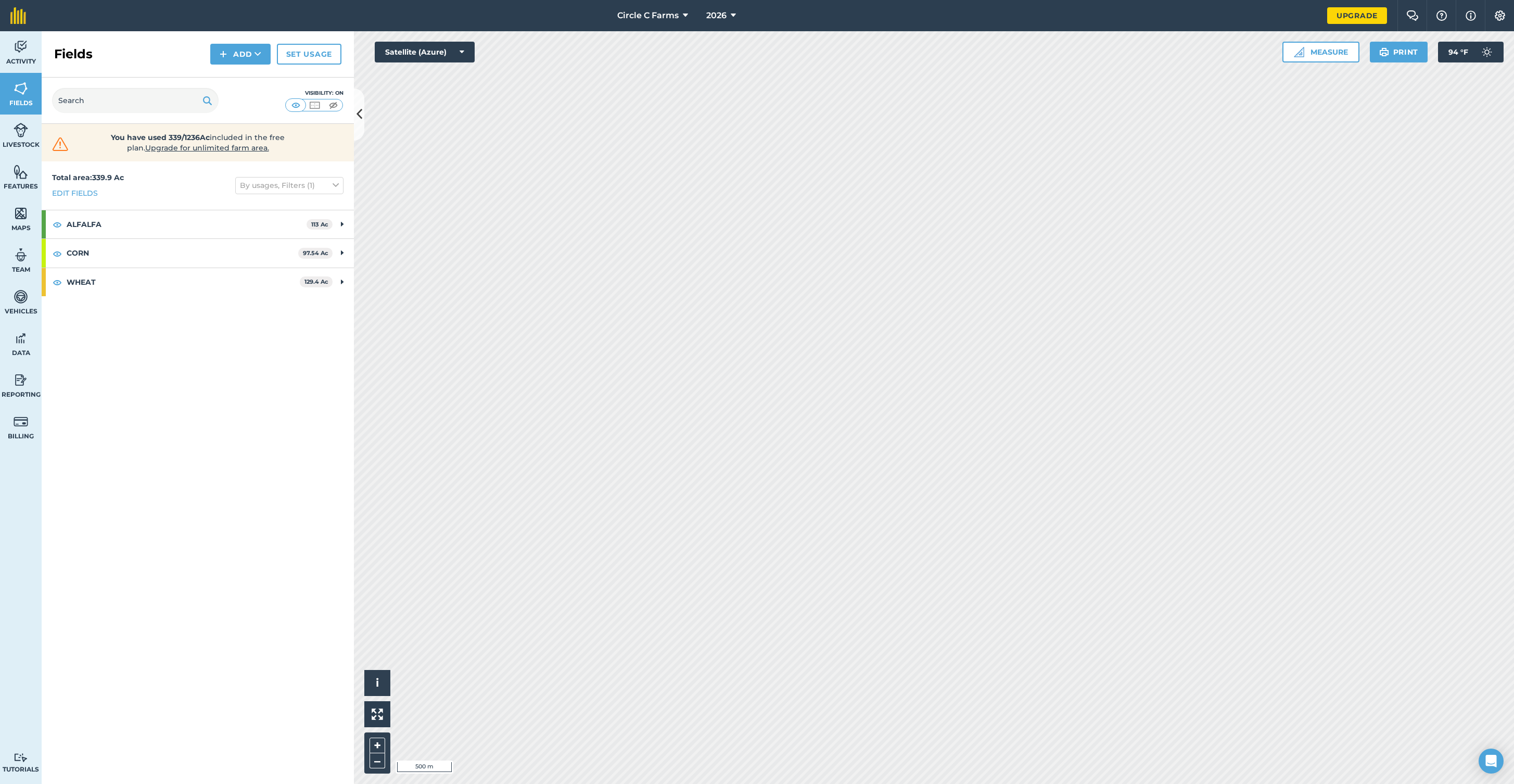
click at [309, 330] on div "Total area : 339.9 Ac Edit fields By usages, Filters (1) ALFALFA 113 Ac Doc's 5…" at bounding box center [198, 472] width 312 height 622
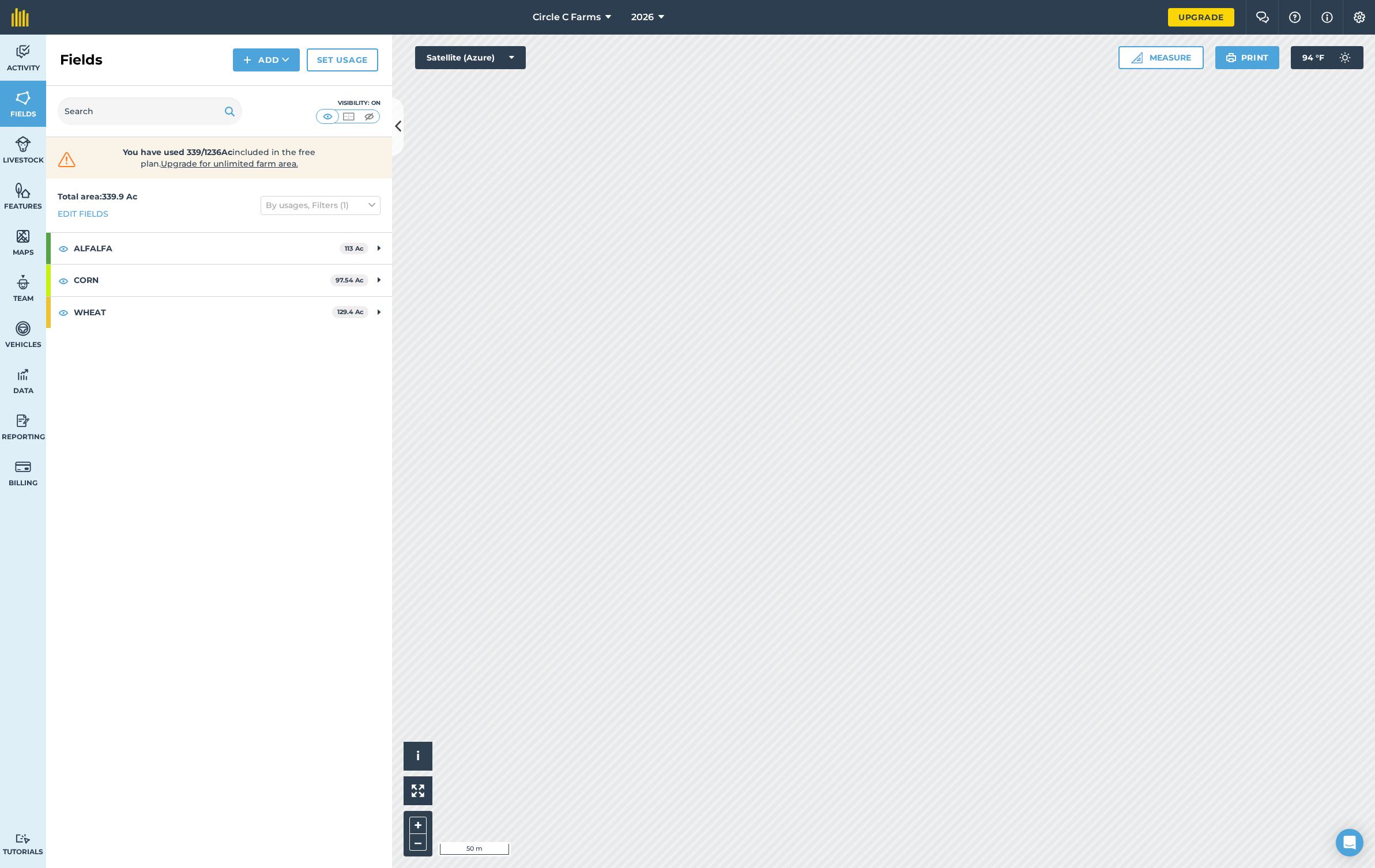
click at [1165, 58] on button "Measure" at bounding box center [1161, 58] width 86 height 23
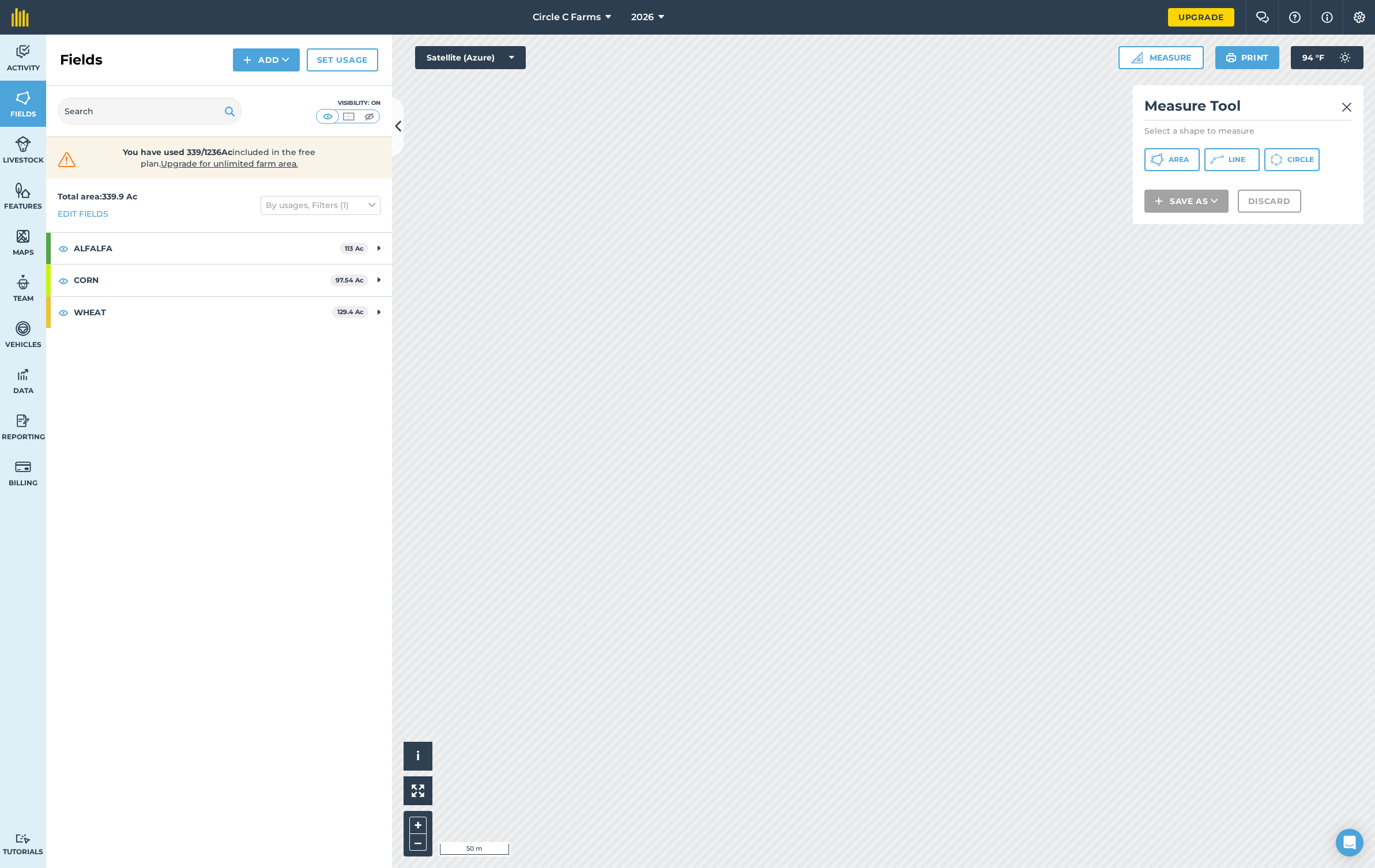
click at [1164, 162] on icon at bounding box center [1157, 159] width 14 height 14
click at [1284, 219] on button "Discard" at bounding box center [1269, 216] width 64 height 23
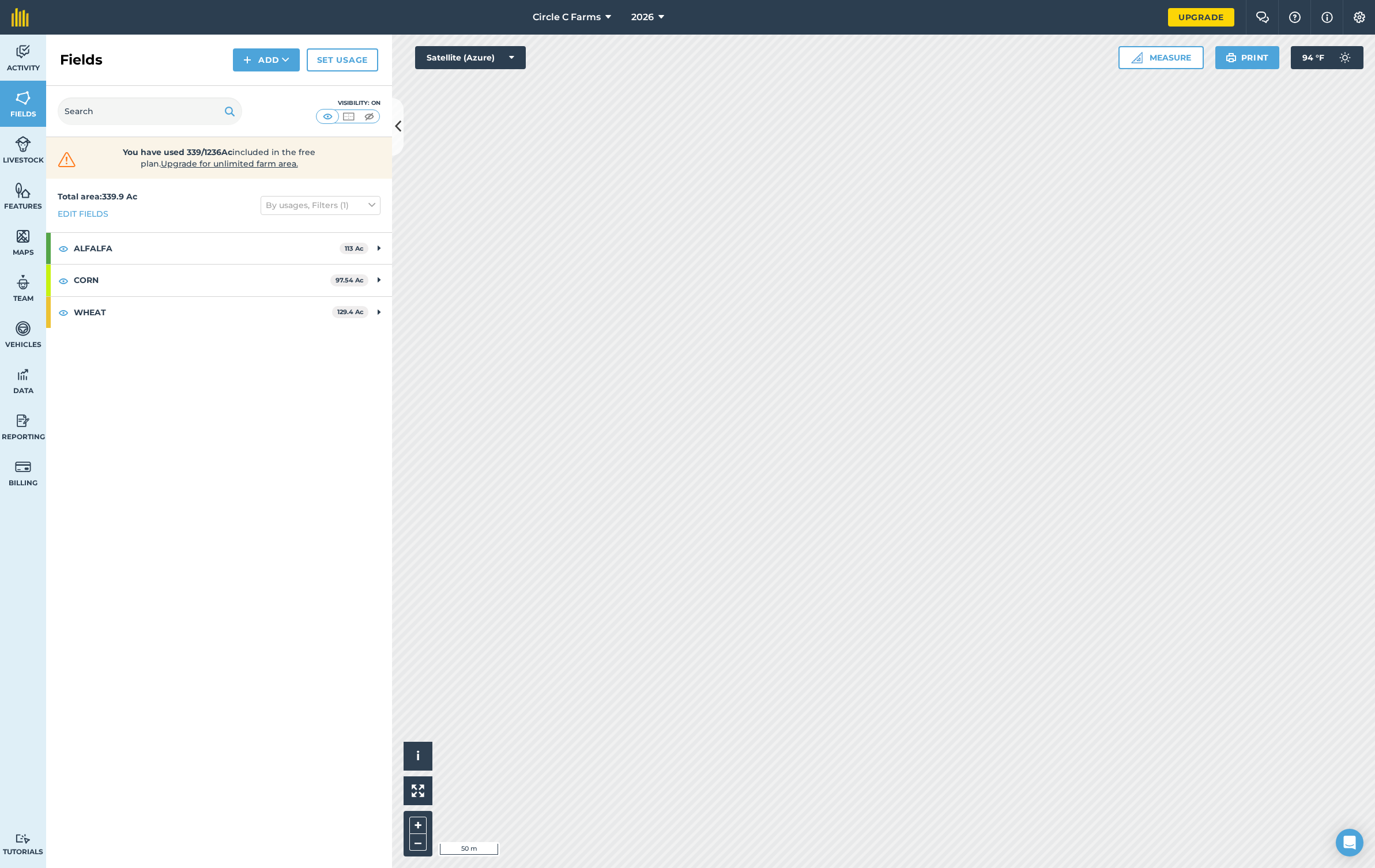
click at [1162, 64] on button "Measure" at bounding box center [1161, 58] width 86 height 23
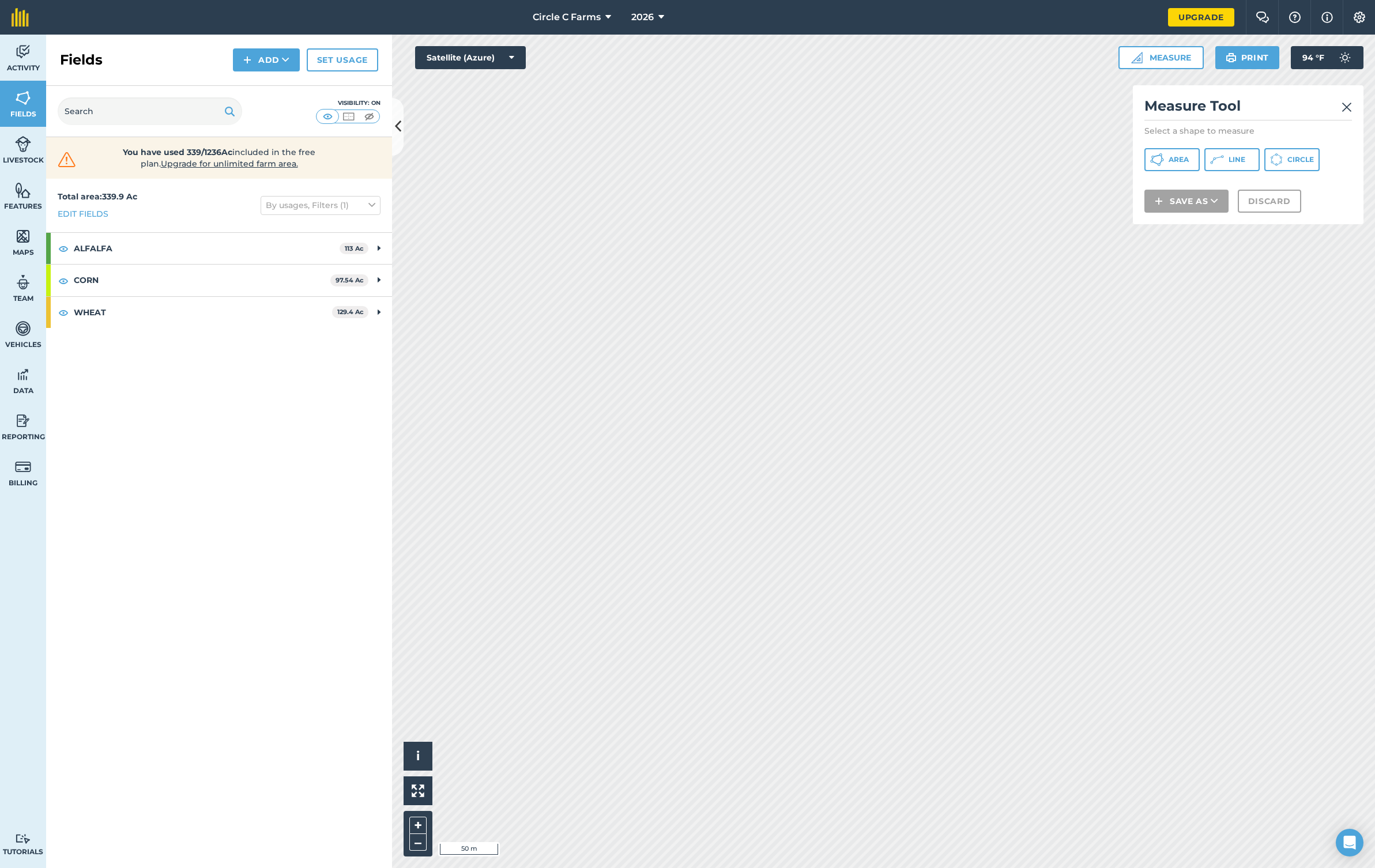
click at [1164, 158] on icon at bounding box center [1157, 159] width 14 height 14
click at [1252, 208] on button "Discard" at bounding box center [1269, 216] width 64 height 23
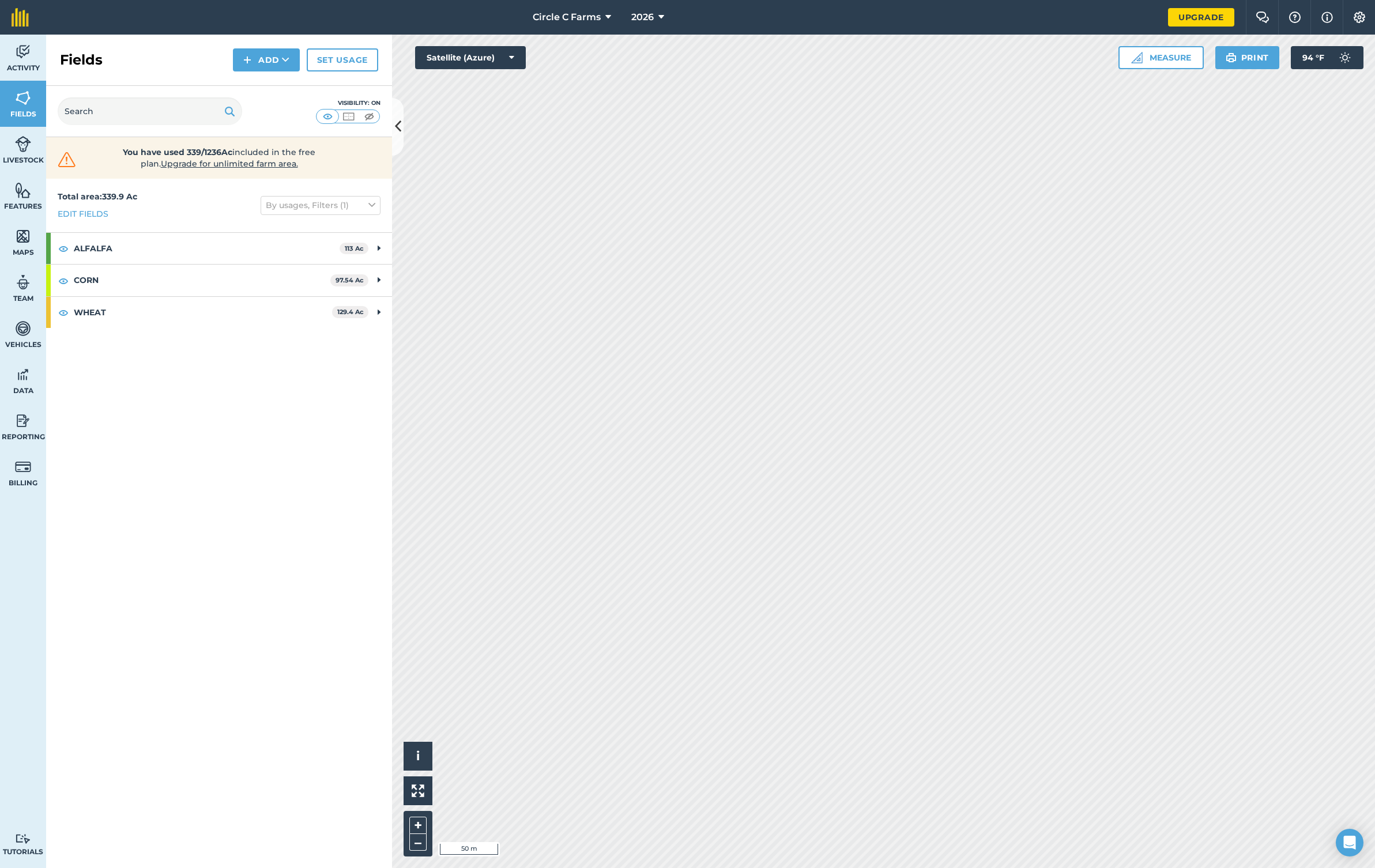
click at [1151, 58] on button "Measure" at bounding box center [1161, 58] width 86 height 23
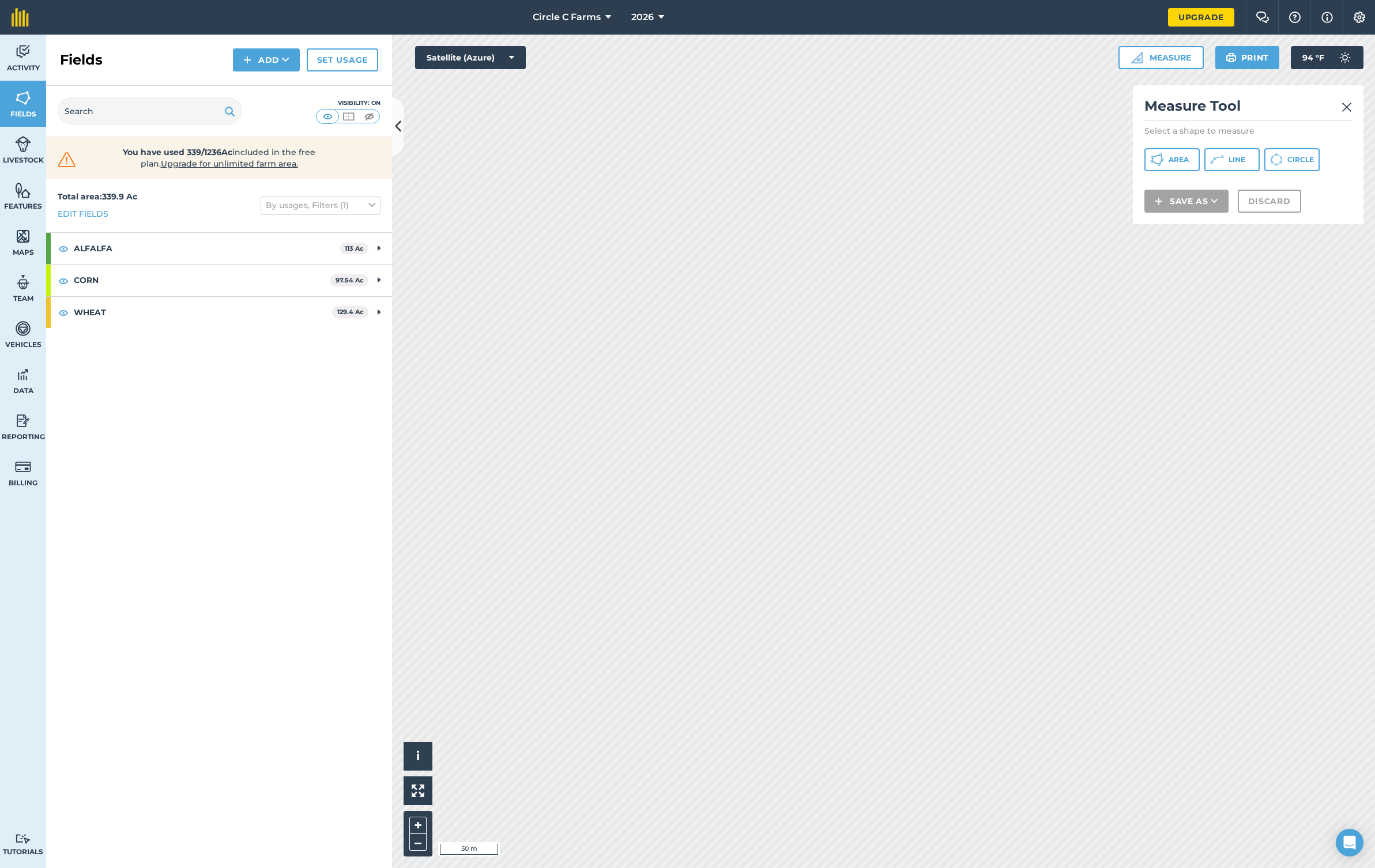
click at [1164, 156] on icon at bounding box center [1157, 159] width 14 height 14
click at [1192, 215] on button "Save as" at bounding box center [1187, 216] width 84 height 23
click at [1188, 266] on link "Feature" at bounding box center [1186, 268] width 81 height 26
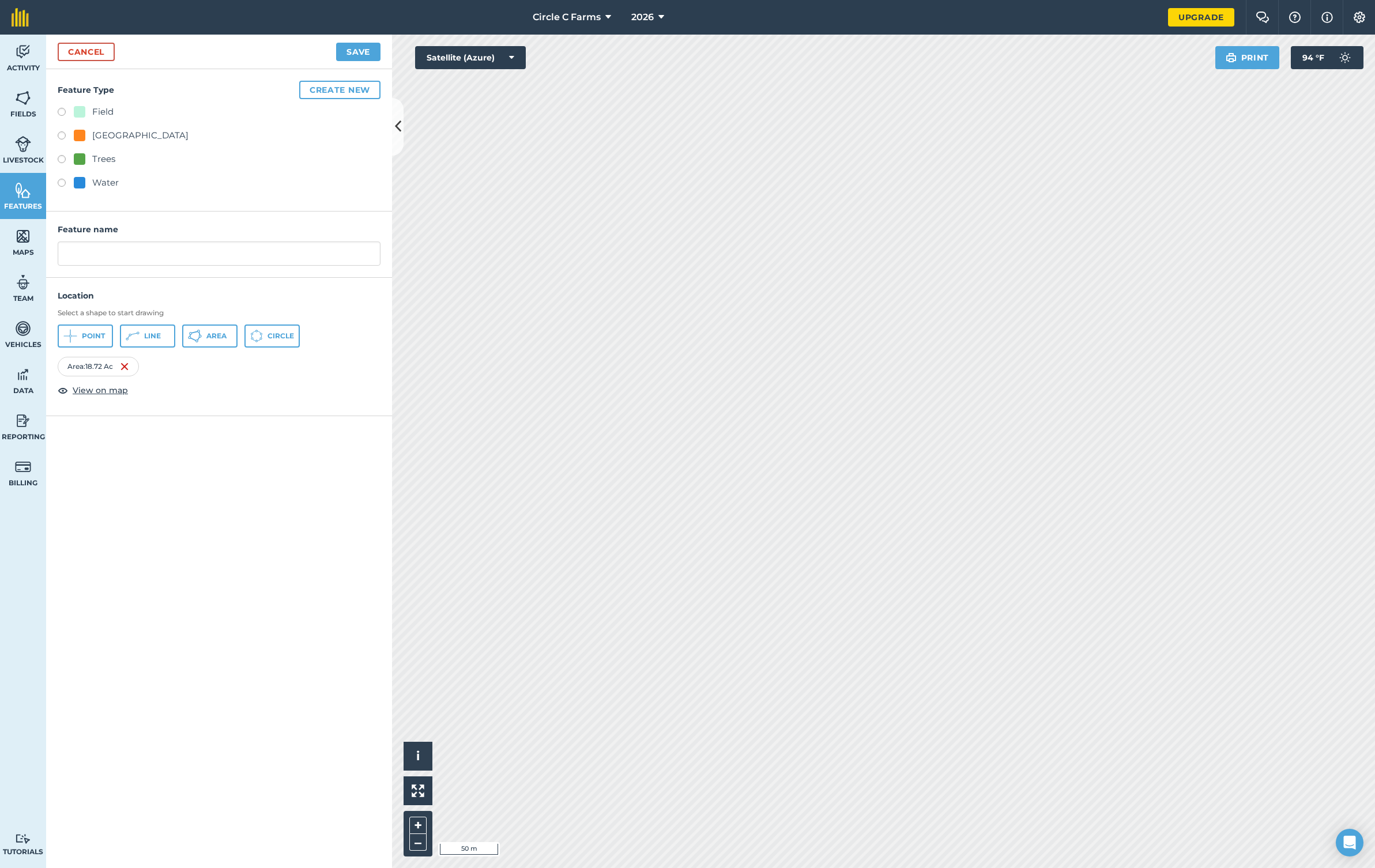
click at [61, 180] on label at bounding box center [66, 184] width 16 height 11
radio input "true"
type input "Water"
click at [370, 55] on button "Save" at bounding box center [358, 52] width 44 height 19
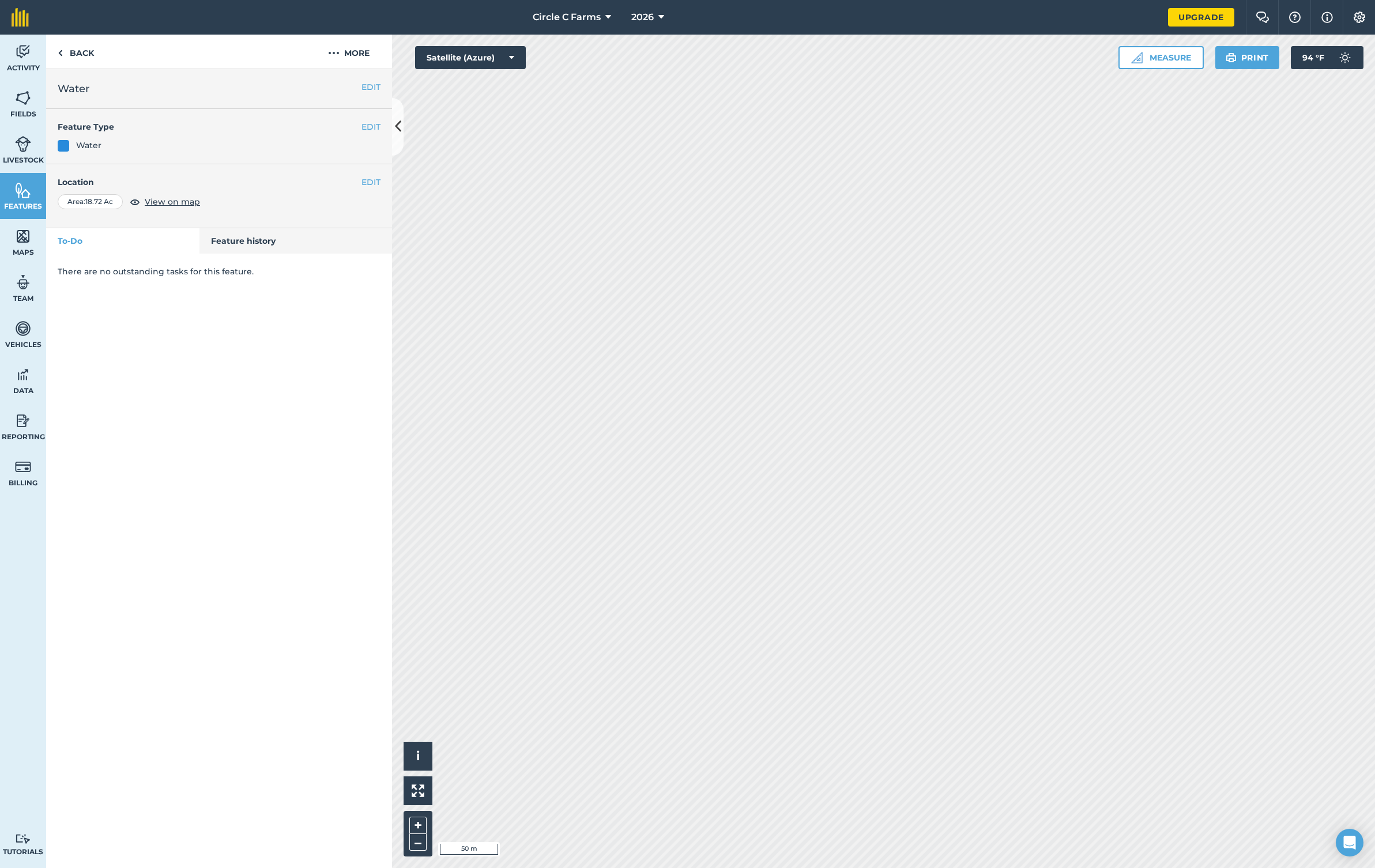
click at [1162, 56] on button "Measure" at bounding box center [1161, 58] width 86 height 23
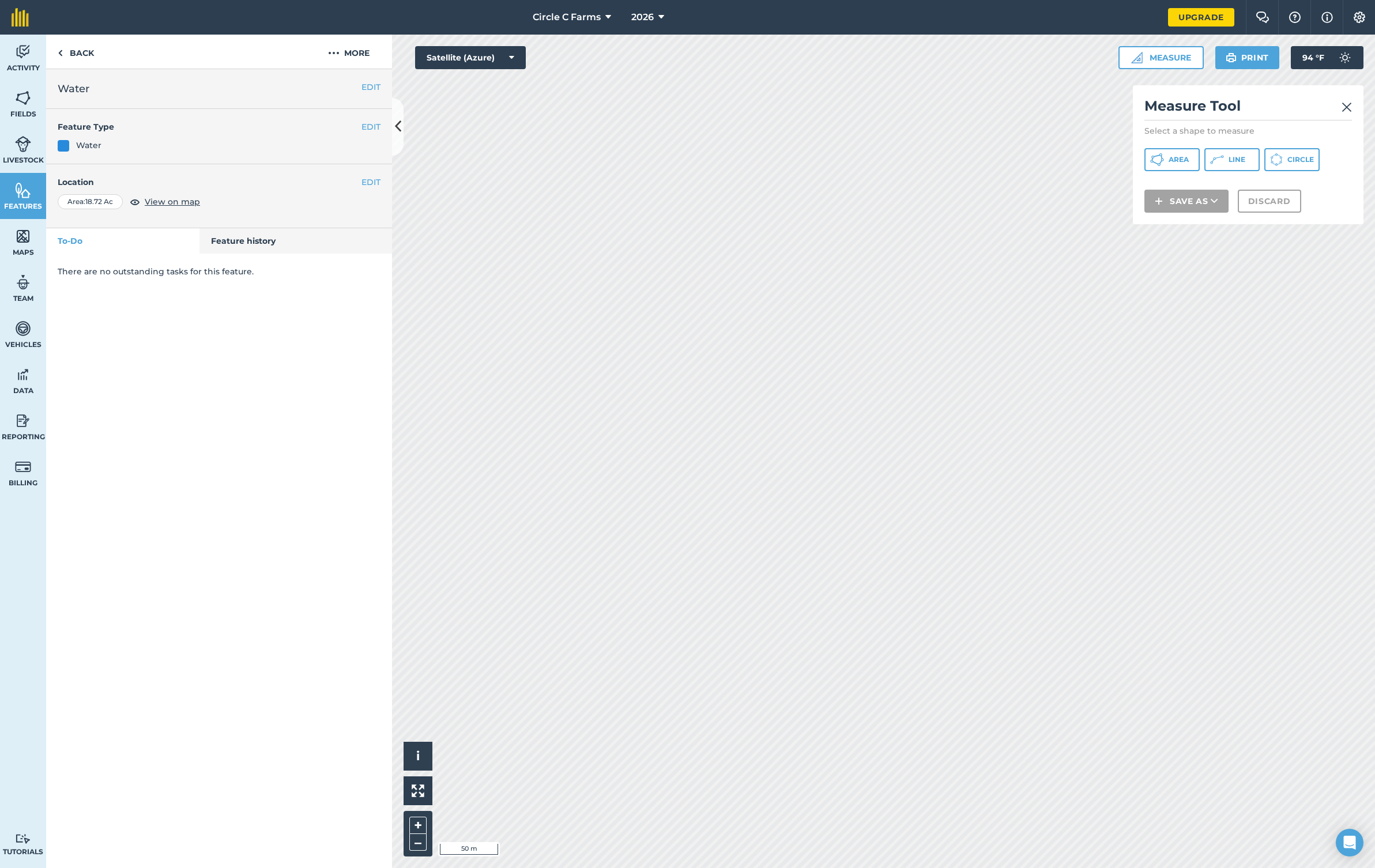
click at [1179, 163] on span "Area" at bounding box center [1179, 159] width 20 height 9
click at [1344, 107] on img at bounding box center [1346, 107] width 11 height 14
